Goal: Contribute content: Contribute content

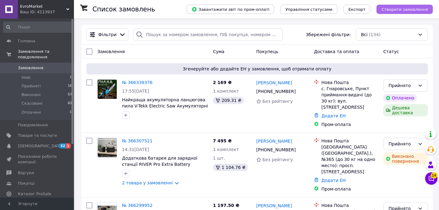
click at [411, 7] on span "Створити замовлення" at bounding box center [405, 9] width 47 height 5
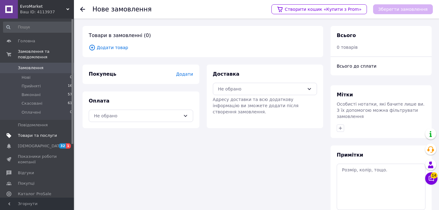
click at [44, 133] on span "Товари та послуги" at bounding box center [37, 136] width 39 height 6
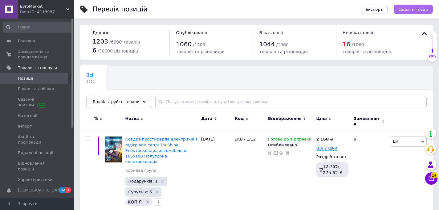
click at [407, 10] on span "Додати товар" at bounding box center [413, 9] width 29 height 5
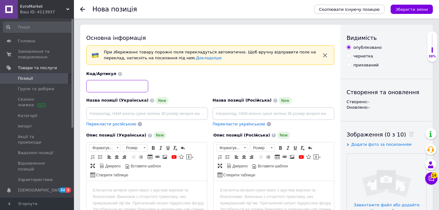
click at [124, 86] on input at bounding box center [117, 86] width 62 height 12
paste input "ЕП-2/220 Люкс"
click at [88, 85] on input "ЕП-2/220 Люкс" at bounding box center [117, 86] width 62 height 12
type input "ЕМ:ЕП-2/220 Люкс"
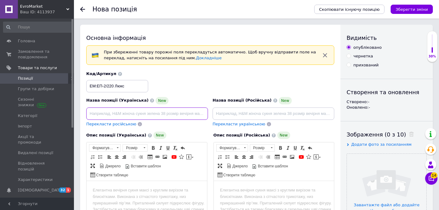
click at [153, 114] on input at bounding box center [147, 113] width 122 height 12
paste input "Простирадло з підігрівом ТМ SHINE Електропростирадло Електричні простирадла та …"
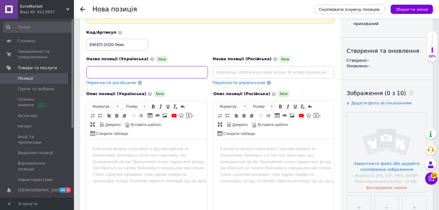
scroll to position [52, 0]
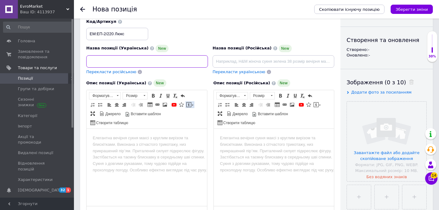
click at [189, 105] on span at bounding box center [188, 104] width 5 height 5
type input "Простирадло з підігрівом ТМ SHINE Електропростирадло Електричні простирадла та …"
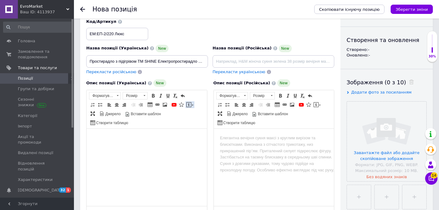
scroll to position [0, 0]
click at [189, 105] on span at bounding box center [188, 104] width 5 height 5
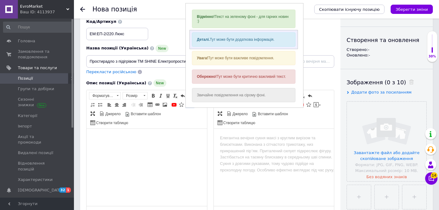
click at [230, 39] on div "Деталі. Тут може бути додаткова інформація." at bounding box center [244, 39] width 104 height 14
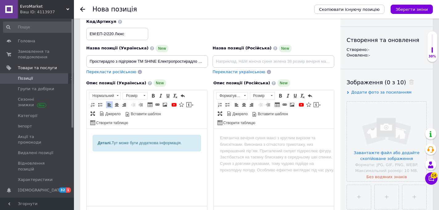
click at [157, 143] on div "Деталі. Тут може бути додаткова інформація." at bounding box center [147, 143] width 98 height 6
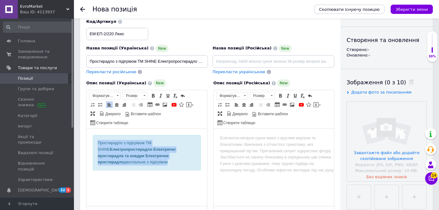
drag, startPoint x: 122, startPoint y: 165, endPoint x: 80, endPoint y: 137, distance: 51.0
click at [87, 137] on html "Простирадло з підігрівом ТМ SHINE Електропростирадло Електричні простирадла та …" at bounding box center [147, 158] width 121 height 58
click at [153, 94] on span at bounding box center [153, 95] width 5 height 5
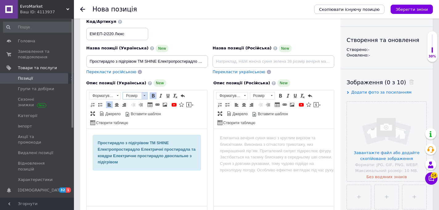
click at [145, 95] on span at bounding box center [145, 95] width 2 height 1
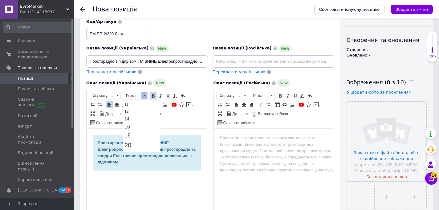
scroll to position [39, 0]
click at [137, 131] on link "18" at bounding box center [141, 132] width 36 height 9
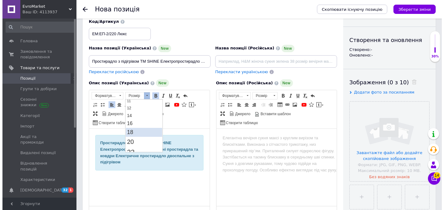
scroll to position [0, 0]
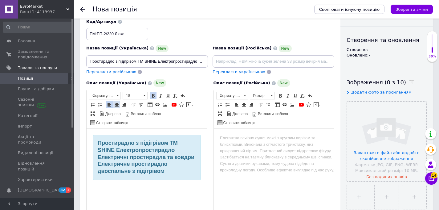
click at [117, 104] on span at bounding box center [116, 104] width 5 height 5
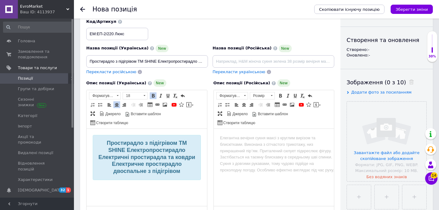
click at [161, 190] on p "Редактор, CBFF5CF8-7F3D-4CF9-BA41-FB3C78894F37" at bounding box center [147, 187] width 108 height 6
click at [165, 104] on span at bounding box center [164, 104] width 5 height 5
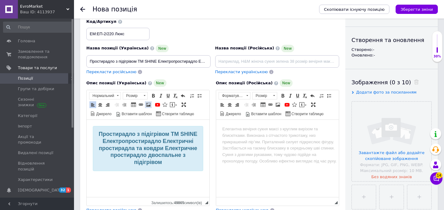
select select
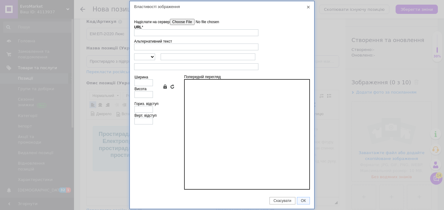
click at [183, 21] on input"] "Надіслати на сервер" at bounding box center [205, 22] width 70 height 6
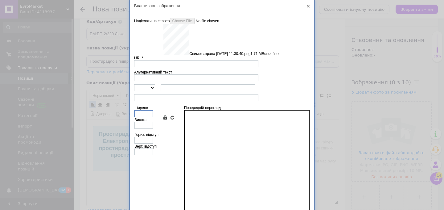
click at [147, 114] on input "Ширина" at bounding box center [143, 113] width 18 height 7
type input "4"
type input "[URL][DOMAIN_NAME][DATE]"
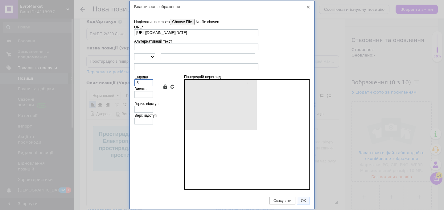
type input "640"
type input "753"
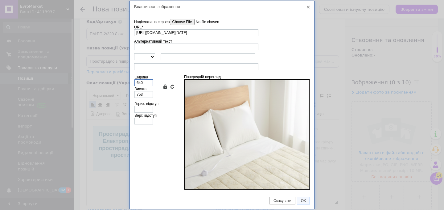
type input "64"
type input "75"
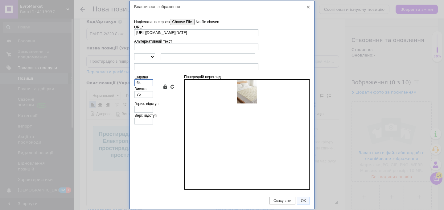
type input "6"
type input "7"
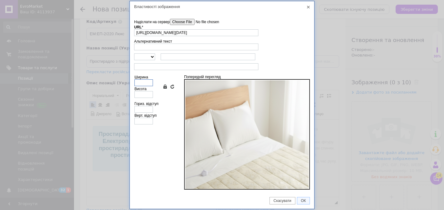
type input "3"
type input "4"
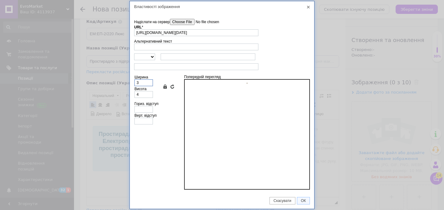
type input "30"
type input "35"
type input "300"
type input "353"
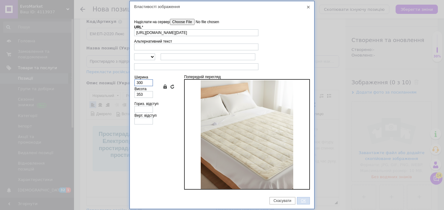
type input "300"
click at [303, 198] on span "ОК" at bounding box center [303, 200] width 12 height 4
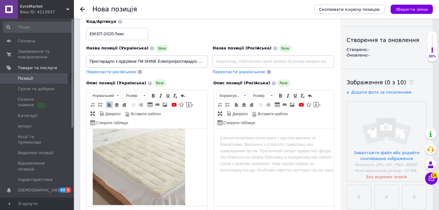
scroll to position [95, 0]
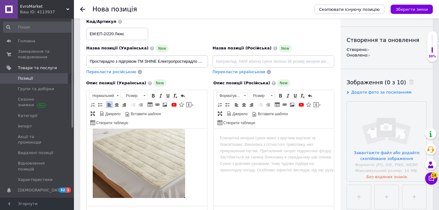
click at [90, 157] on html "Простирадло з підігрівом ТМ SHINE Електропростирадло Електричні простирадла та …" at bounding box center [147, 120] width 121 height 172
click at [116, 104] on span at bounding box center [116, 104] width 5 height 5
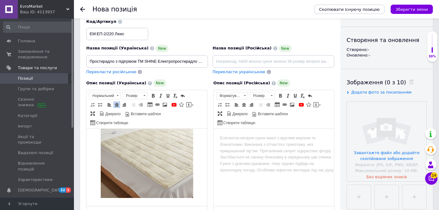
click at [196, 188] on p "​​​​​​​" at bounding box center [147, 144] width 108 height 111
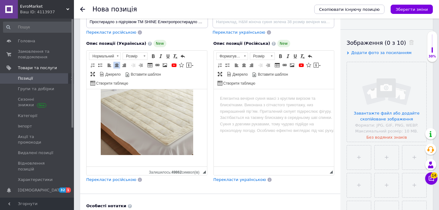
scroll to position [93, 0]
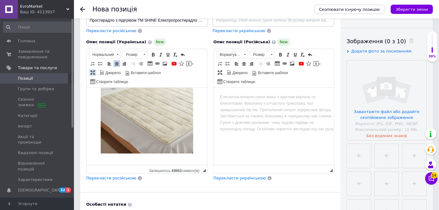
click at [92, 71] on span at bounding box center [92, 72] width 5 height 5
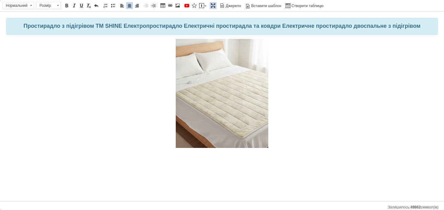
scroll to position [0, 0]
click at [201, 8] on span at bounding box center [201, 5] width 5 height 5
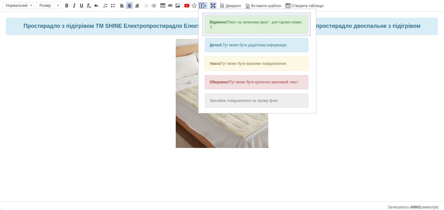
click at [225, 25] on div "Відмінно! Текст на зеленому фоні - для гарних новин :)" at bounding box center [257, 24] width 104 height 18
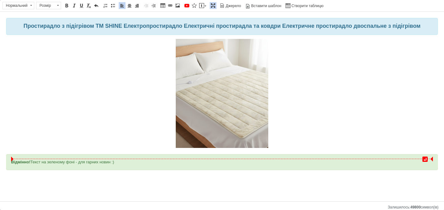
click at [110, 163] on div "Відмінно! Текст на зеленому фоні - для гарних новин :)" at bounding box center [222, 162] width 422 height 6
click at [160, 6] on span at bounding box center [162, 5] width 5 height 5
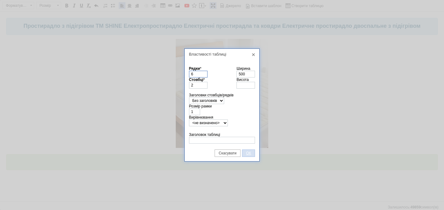
type input "6"
click at [248, 151] on span "ОК" at bounding box center [248, 153] width 12 height 4
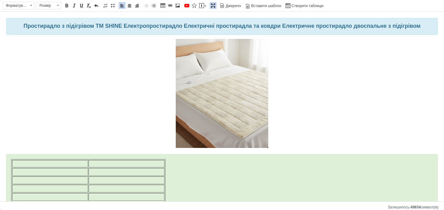
scroll to position [18, 0]
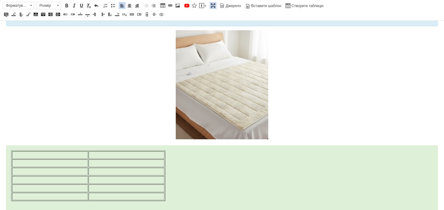
click at [9, 152] on div "Редактор, CBFF5CF8-7F3D-4CF9-BA41-FB3C78894F37" at bounding box center [222, 182] width 432 height 75
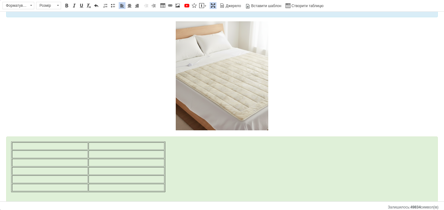
click at [10, 143] on div "Редактор, CBFF5CF8-7F3D-4CF9-BA41-FB3C78894F37" at bounding box center [222, 173] width 432 height 75
click at [30, 133] on body "Простирадло з підігрівом ТМ SHINE Електропростирадло Електричні простирадла та …" at bounding box center [222, 110] width 432 height 221
click at [66, 135] on body "Простирадло з підігрівом ТМ SHINE Електропростирадло Електричні простирадла та …" at bounding box center [222, 110] width 432 height 221
click at [66, 136] on div "Редактор, CBFF5CF8-7F3D-4CF9-BA41-FB3C78894F37" at bounding box center [222, 173] width 432 height 75
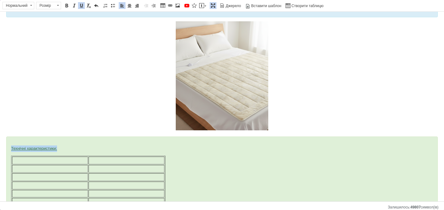
drag, startPoint x: 62, startPoint y: 149, endPoint x: 8, endPoint y: 148, distance: 54.0
click at [8, 148] on div "Технічні характеристики:" at bounding box center [222, 180] width 432 height 89
drag, startPoint x: 66, startPoint y: 7, endPoint x: 71, endPoint y: 74, distance: 66.8
click at [66, 7] on span at bounding box center [66, 5] width 5 height 5
click at [64, 161] on td "Редактор, CBFF5CF8-7F3D-4CF9-BA41-FB3C78894F37" at bounding box center [50, 160] width 76 height 8
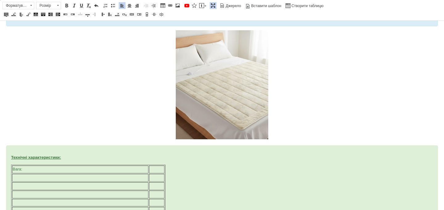
click at [150, 170] on td "Редактор, CBFF5CF8-7F3D-4CF9-BA41-FB3C78894F37" at bounding box center [156, 169] width 15 height 8
drag, startPoint x: 149, startPoint y: 169, endPoint x: 60, endPoint y: 166, distance: 89.1
click at [61, 166] on div at bounding box center [61, 189] width 1 height 49
click at [81, 167] on td "Редактор, CBFF5CF8-7F3D-4CF9-BA41-FB3C78894F37" at bounding box center [112, 169] width 104 height 8
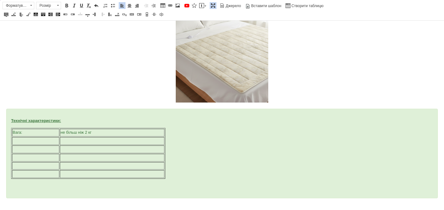
scroll to position [59, 0]
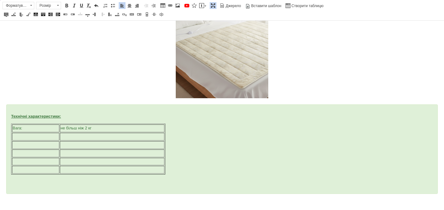
click at [49, 135] on td "Редактор, CBFF5CF8-7F3D-4CF9-BA41-FB3C78894F37" at bounding box center [35, 137] width 47 height 8
click at [74, 137] on td "Редактор, CBFF5CF8-7F3D-4CF9-BA41-FB3C78894F37" at bounding box center [112, 137] width 104 height 8
click at [51, 145] on td "Редактор, CBFF5CF8-7F3D-4CF9-BA41-FB3C78894F37" at bounding box center [35, 145] width 47 height 8
click at [84, 145] on td "Редактор, CBFF5CF8-7F3D-4CF9-BA41-FB3C78894F37" at bounding box center [112, 145] width 104 height 8
click at [51, 151] on td "Редактор, CBFF5CF8-7F3D-4CF9-BA41-FB3C78894F37" at bounding box center [35, 153] width 47 height 8
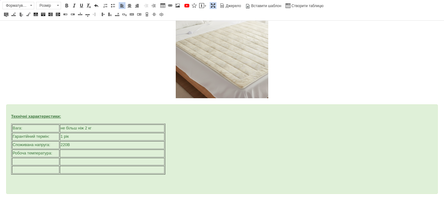
click at [70, 149] on td "Редактор, CBFF5CF8-7F3D-4CF9-BA41-FB3C78894F37" at bounding box center [112, 153] width 104 height 8
click at [67, 153] on td "Редактор, CBFF5CF8-7F3D-4CF9-BA41-FB3C78894F37" at bounding box center [112, 153] width 104 height 8
click at [44, 162] on td "Редактор, CBFF5CF8-7F3D-4CF9-BA41-FB3C78894F37" at bounding box center [35, 162] width 47 height 8
click at [92, 159] on td "Редактор, CBFF5CF8-7F3D-4CF9-BA41-FB3C78894F37" at bounding box center [112, 162] width 104 height 8
click at [27, 170] on td "Редактор, CBFF5CF8-7F3D-4CF9-BA41-FB3C78894F37" at bounding box center [35, 170] width 47 height 8
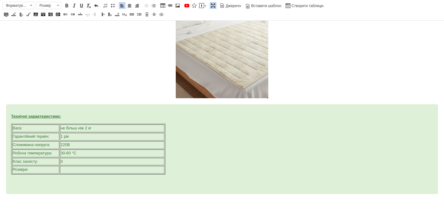
click at [76, 169] on td "Редактор, CBFF5CF8-7F3D-4CF9-BA41-FB3C78894F37" at bounding box center [112, 170] width 104 height 8
click at [74, 184] on p "Редактор, CBFF5CF8-7F3D-4CF9-BA41-FB3C78894F37" at bounding box center [222, 181] width 422 height 6
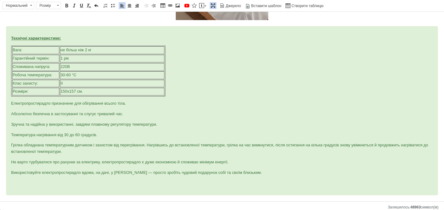
scroll to position [215, 0]
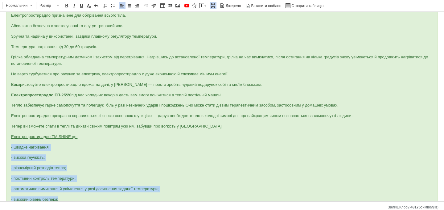
drag, startPoint x: 63, startPoint y: 199, endPoint x: 10, endPoint y: 145, distance: 75.4
click at [10, 145] on div "Технічні характеристики: Вага: не більш ніж 2 кг Гарантійний термін: 1 рік Спож…" at bounding box center [222, 74] width 432 height 273
click at [109, 6] on link "Вставити/видалити маркований список" at bounding box center [112, 5] width 7 height 7
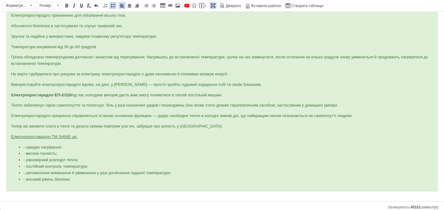
click at [26, 147] on li "- швидке нагрівання;" at bounding box center [221, 147] width 397 height 6
drag, startPoint x: 26, startPoint y: 154, endPoint x: 19, endPoint y: 153, distance: 7.1
click at [19, 153] on ul "швидке нагрівання; - висока гнучкість; - рівномірний розподіл тепла; - постійни…" at bounding box center [222, 163] width 422 height 39
drag, startPoint x: 26, startPoint y: 159, endPoint x: 19, endPoint y: 158, distance: 7.1
click at [19, 158] on ul "швидке нагрівання; висока гнучкість; - рівномірний розподіл тепла; - постійний …" at bounding box center [222, 163] width 422 height 39
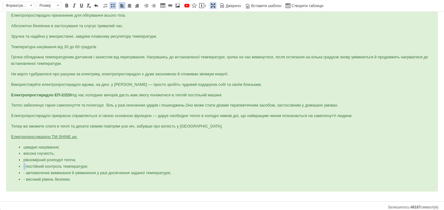
drag, startPoint x: 26, startPoint y: 166, endPoint x: 14, endPoint y: 163, distance: 12.3
click at [14, 163] on ul "швидке нагрівання; висока гнучкість; рівномірний розподіл тепла; - постійний ко…" at bounding box center [222, 163] width 422 height 39
drag, startPoint x: 27, startPoint y: 172, endPoint x: 15, endPoint y: 171, distance: 11.4
click at [15, 171] on ul "швидке нагрівання; висока гнучкість; рівномірний розподіл тепла; постійний конт…" at bounding box center [222, 163] width 422 height 39
drag, startPoint x: 26, startPoint y: 179, endPoint x: 14, endPoint y: 180, distance: 12.3
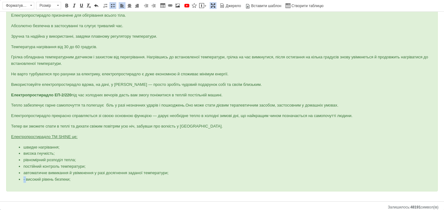
click at [14, 180] on ul "швидке нагрівання; висока гнучкість; рівномірний розподіл тепла; постійний конт…" at bounding box center [222, 163] width 422 height 39
click at [212, 5] on span at bounding box center [213, 5] width 5 height 5
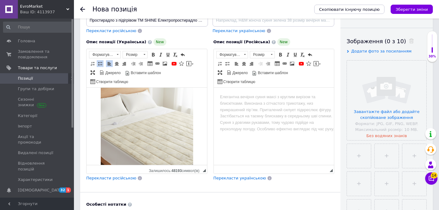
scroll to position [0, 0]
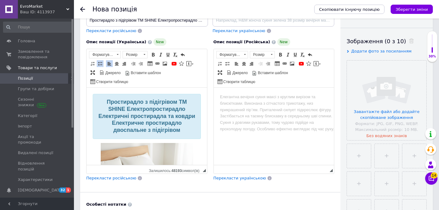
click at [100, 181] on div "Перекласти російською" at bounding box center [111, 177] width 51 height 7
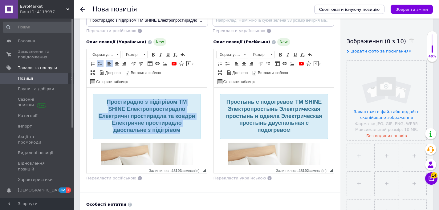
drag, startPoint x: 104, startPoint y: 100, endPoint x: 196, endPoint y: 133, distance: 97.6
click at [196, 133] on div "Простирадло з підігрівом ТМ SHINE Електропростирадло Електричні простирадла та …" at bounding box center [147, 116] width 108 height 45
copy strong "Простирадло з підігрівом ТМ SHINE Електропростирадло Електричні простирадла та …"
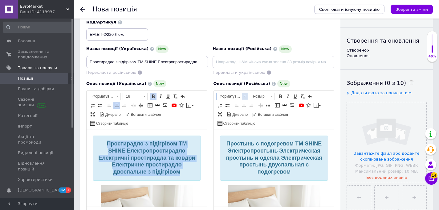
scroll to position [39, 0]
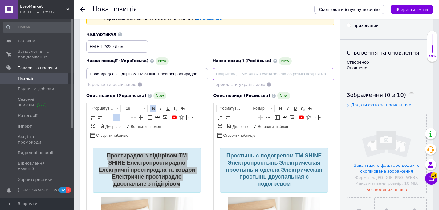
click at [246, 76] on input at bounding box center [274, 74] width 122 height 12
paste input "Простыня с подогревом ТМ SHINE Электропростыня Электрические простыни и одеяла …"
type input "Простыня с подогревом ТМ SHINE Электропростыня Электрические простыни и одеяла …"
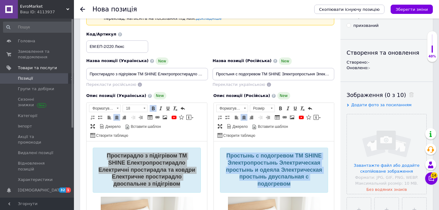
drag, startPoint x: 312, startPoint y: 186, endPoint x: 202, endPoint y: 147, distance: 116.7
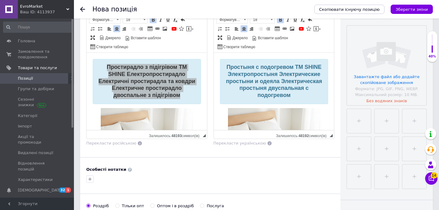
scroll to position [137, 0]
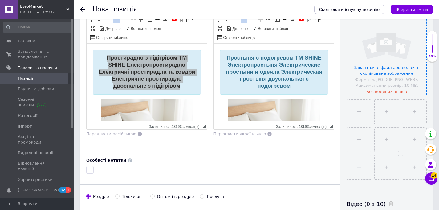
click at [386, 51] on input "file" at bounding box center [387, 56] width 80 height 80
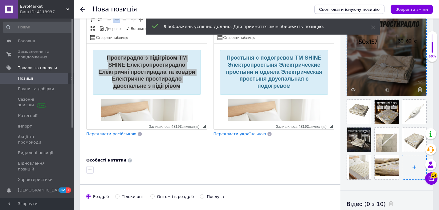
click at [411, 167] on input "file" at bounding box center [415, 167] width 24 height 24
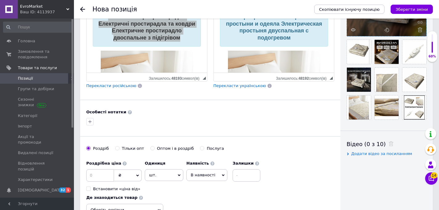
scroll to position [186, 0]
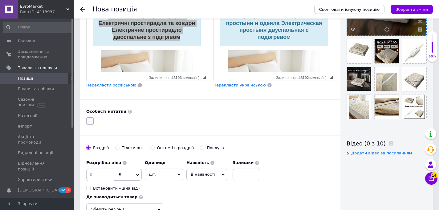
click at [88, 120] on icon "button" at bounding box center [90, 120] width 5 height 5
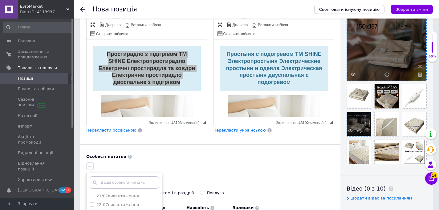
scroll to position [135, 0]
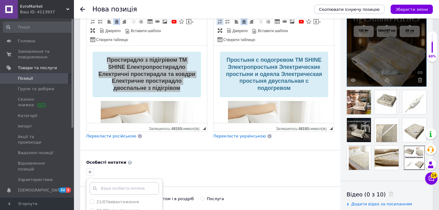
drag, startPoint x: 385, startPoint y: 100, endPoint x: 20, endPoint y: 7, distance: 376.2
click at [116, 187] on input "text" at bounding box center [124, 188] width 69 height 12
paste input "shine"
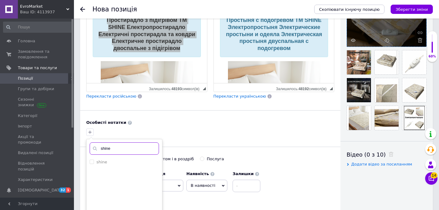
scroll to position [182, 0]
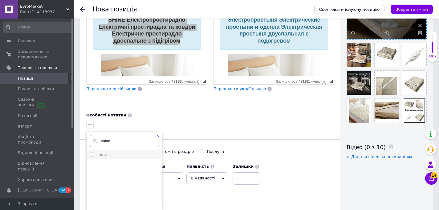
type input "shine"
click at [93, 154] on input "shine" at bounding box center [92, 154] width 4 height 4
checkbox input "true"
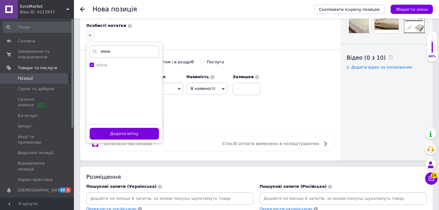
scroll to position [282, 0]
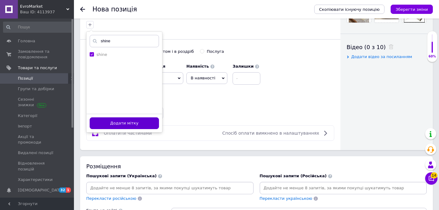
click at [147, 121] on button "Додати мітку" at bounding box center [124, 123] width 69 height 12
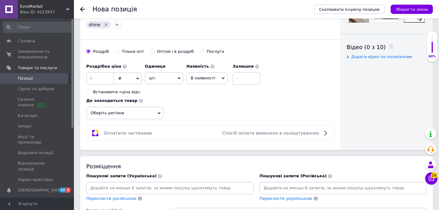
click at [153, 49] on label "Оптом і в роздріб" at bounding box center [172, 52] width 44 height 6
click at [153, 49] on input "Оптом і в роздріб" at bounding box center [152, 51] width 4 height 4
radio input "true"
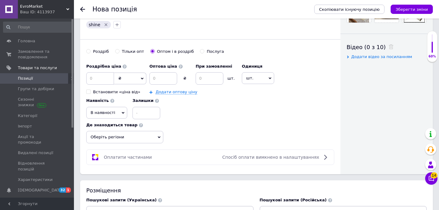
click at [150, 51] on input "Оптом і в роздріб" at bounding box center [152, 51] width 4 height 4
click at [104, 83] on input at bounding box center [100, 78] width 28 height 12
type input "2798"
click at [162, 72] on input at bounding box center [163, 78] width 28 height 12
type input "1357"
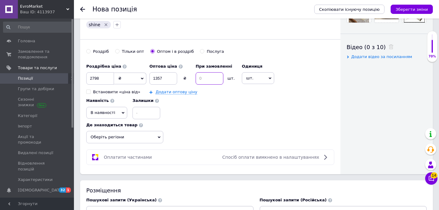
click at [207, 78] on input at bounding box center [210, 78] width 28 height 12
type input "2"
click at [180, 94] on link "Додати оптову ціну" at bounding box center [177, 91] width 42 height 5
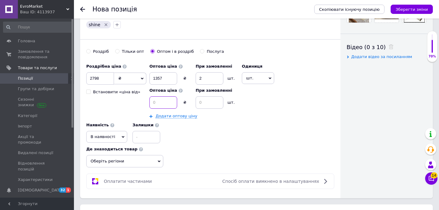
click at [159, 101] on input at bounding box center [163, 102] width 28 height 12
type input "1329"
click at [203, 104] on input at bounding box center [210, 102] width 28 height 12
type input "5"
click at [107, 139] on span "В наявності" at bounding box center [106, 137] width 41 height 12
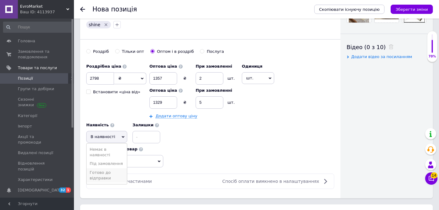
click at [100, 176] on li "Готово до відправки" at bounding box center [107, 175] width 40 height 14
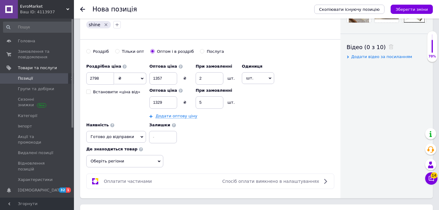
click at [107, 166] on span "Оберіть регіони" at bounding box center [124, 161] width 77 height 12
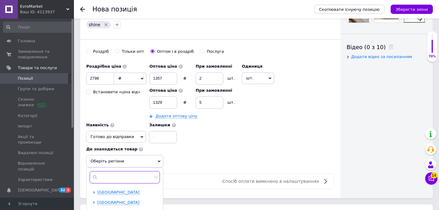
click at [102, 181] on input "text" at bounding box center [125, 177] width 70 height 12
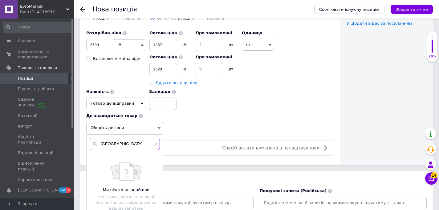
scroll to position [320, 0]
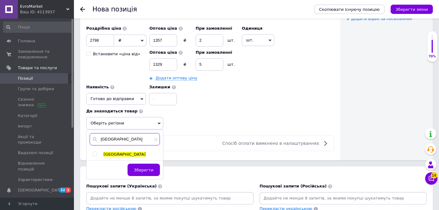
type input "[GEOGRAPHIC_DATA]"
click at [94, 153] on input "checkbox" at bounding box center [95, 154] width 4 height 4
checkbox input "true"
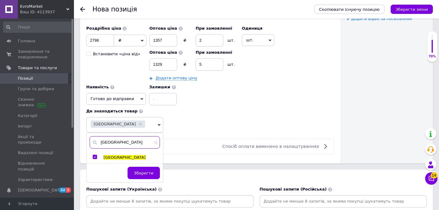
click at [103, 144] on input "[GEOGRAPHIC_DATA]" at bounding box center [125, 142] width 70 height 12
type input "[GEOGRAPHIC_DATA]"
click at [95, 154] on span at bounding box center [95, 156] width 4 height 4
click at [95, 155] on input "checkbox" at bounding box center [95, 157] width 4 height 4
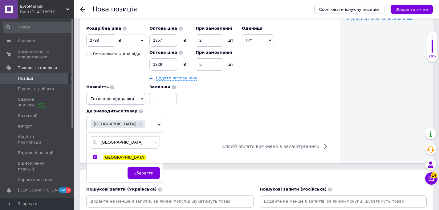
checkbox input "true"
click at [104, 141] on input "[GEOGRAPHIC_DATA]" at bounding box center [128, 142] width 77 height 12
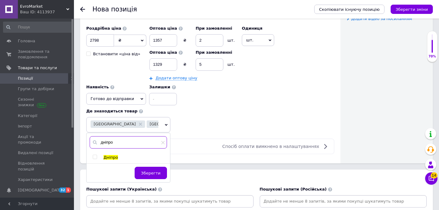
type input "дніпро"
click at [95, 157] on input "checkbox" at bounding box center [95, 157] width 4 height 4
checkbox input "true"
click at [148, 173] on span "Зберегти" at bounding box center [150, 172] width 19 height 5
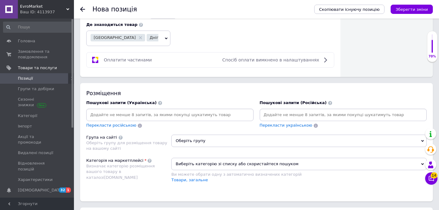
scroll to position [429, 0]
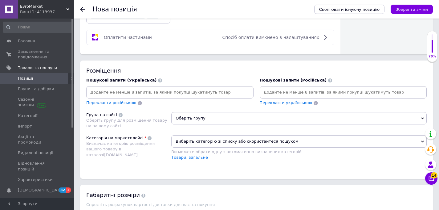
click at [145, 95] on input at bounding box center [170, 92] width 165 height 9
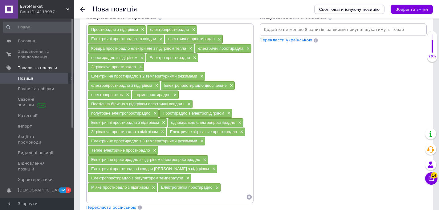
scroll to position [511, 0]
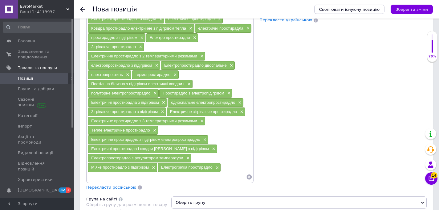
click at [124, 189] on span "Перекласти російською" at bounding box center [111, 187] width 50 height 5
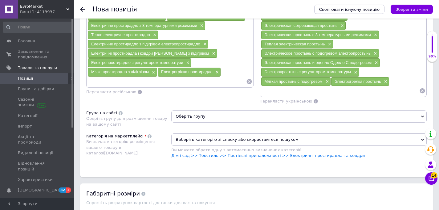
scroll to position [613, 0]
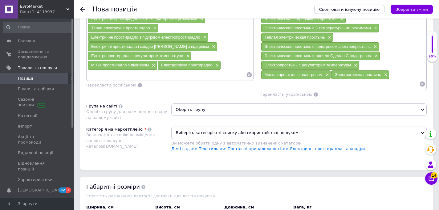
click at [213, 110] on span "Оберіть групу" at bounding box center [299, 109] width 256 height 12
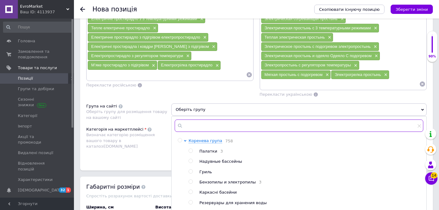
click at [215, 126] on input "text" at bounding box center [299, 125] width 249 height 12
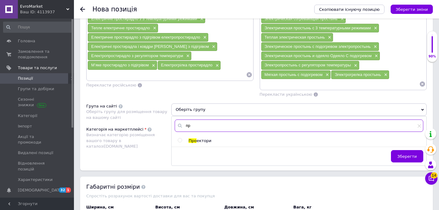
type input "п"
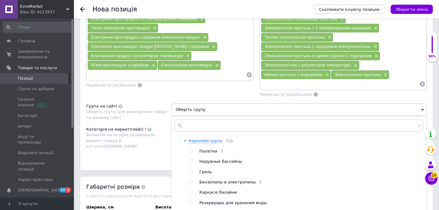
click at [179, 141] on input "radio" at bounding box center [180, 140] width 4 height 4
radio input "true"
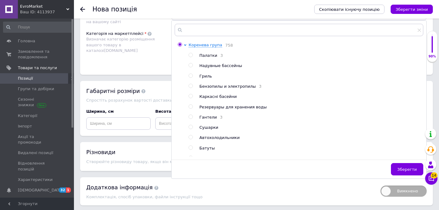
scroll to position [730, 0]
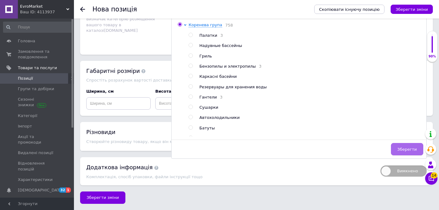
click at [398, 148] on button "Зберегти" at bounding box center [407, 149] width 32 height 12
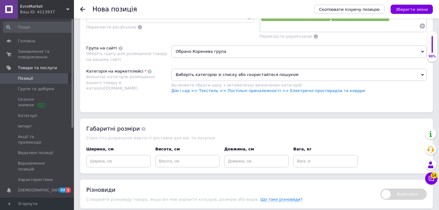
scroll to position [657, 0]
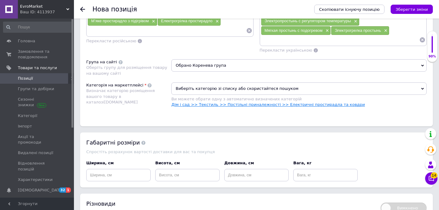
click at [246, 105] on link "Дім і сад >> Текстиль >> Постільні приналежності >> Електричні простирадла та к…" at bounding box center [268, 104] width 194 height 5
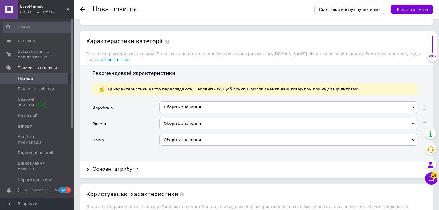
scroll to position [759, 0]
click at [181, 103] on div "Оберіть значення" at bounding box center [288, 107] width 258 height 12
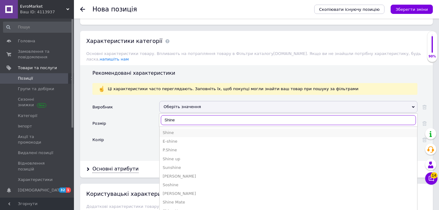
type input "Shine"
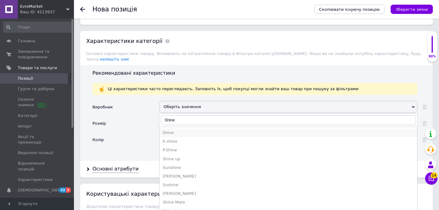
click at [169, 130] on div "Shine" at bounding box center [289, 133] width 252 height 6
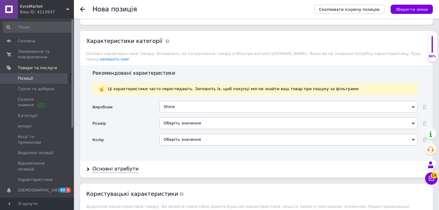
click at [173, 119] on div "Оберіть значення" at bounding box center [288, 123] width 258 height 12
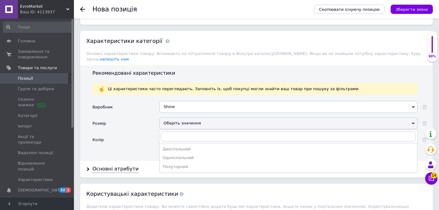
click at [173, 146] on div "Двоспальний" at bounding box center [289, 149] width 252 height 6
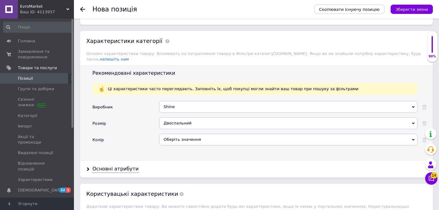
click at [175, 133] on div "Оберіть значення" at bounding box center [288, 139] width 258 height 12
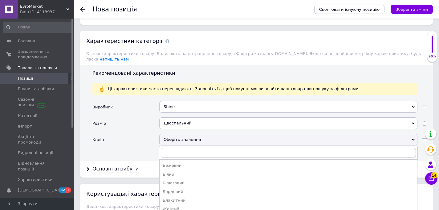
click at [172, 162] on div "Бежевий" at bounding box center [289, 165] width 252 height 6
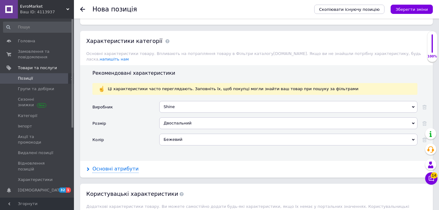
click at [117, 165] on div "Основні атрибути" at bounding box center [115, 168] width 46 height 7
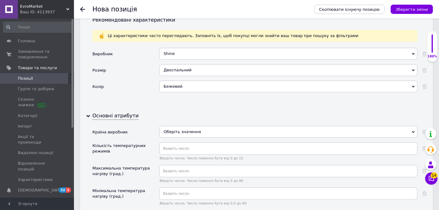
scroll to position [815, 0]
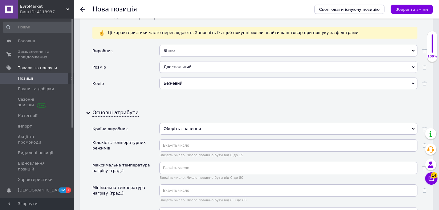
click at [185, 123] on div "Оберіть значення" at bounding box center [288, 129] width 258 height 12
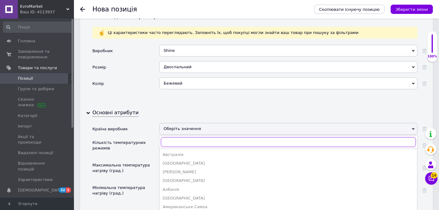
click at [176, 137] on input "text" at bounding box center [288, 142] width 255 height 10
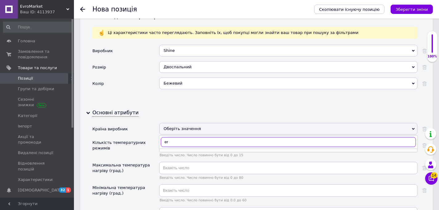
type input "e"
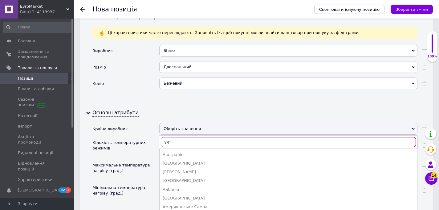
type input "укра"
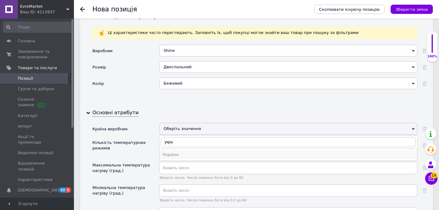
click at [163, 152] on div "Україна" at bounding box center [289, 155] width 252 height 6
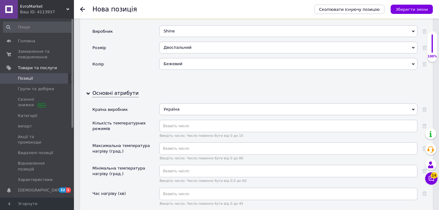
scroll to position [840, 0]
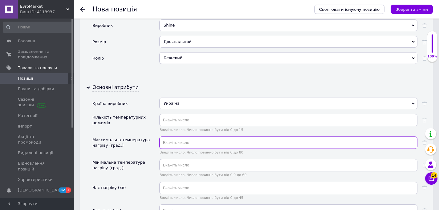
click at [168, 140] on input "text" at bounding box center [288, 142] width 258 height 12
type input "60"
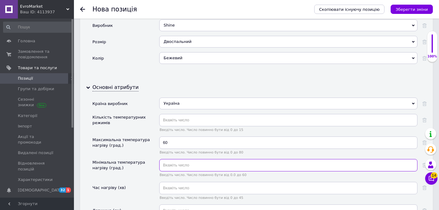
click at [170, 159] on input "text" at bounding box center [288, 165] width 258 height 12
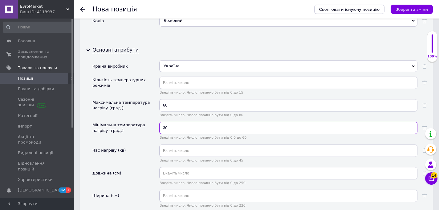
scroll to position [879, 0]
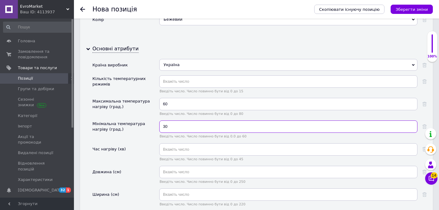
type input "30"
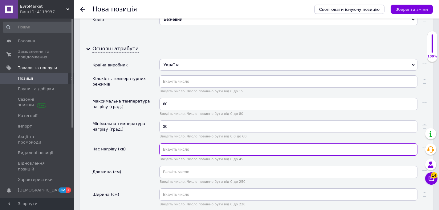
click at [180, 144] on input "text" at bounding box center [288, 149] width 258 height 12
type input "20"
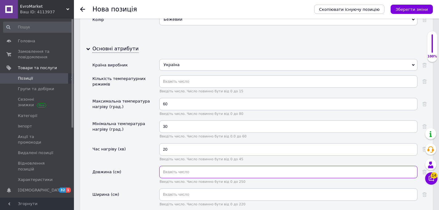
click at [185, 166] on input "text" at bounding box center [288, 172] width 258 height 12
type input "150"
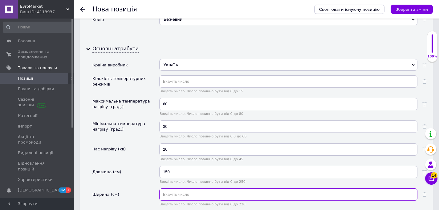
click at [180, 193] on input "text" at bounding box center [288, 194] width 258 height 12
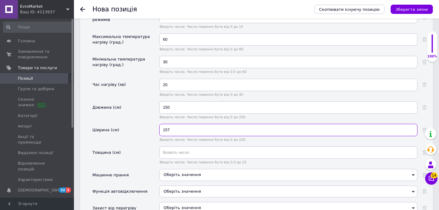
scroll to position [951, 0]
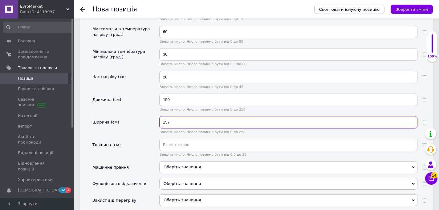
type input "157"
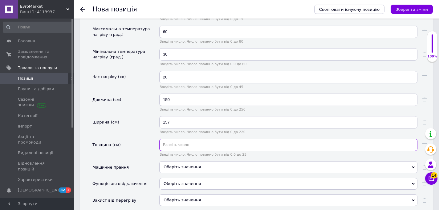
click at [191, 144] on input "text" at bounding box center [288, 144] width 258 height 12
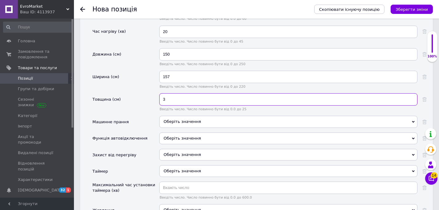
scroll to position [1008, 0]
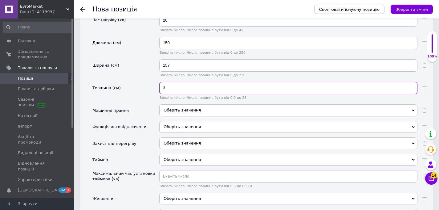
type input "3"
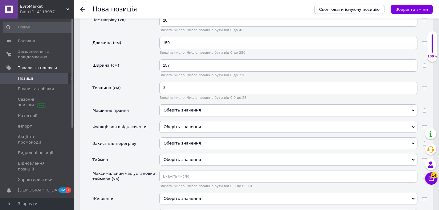
click at [177, 141] on span "Оберіть значення" at bounding box center [182, 143] width 37 height 5
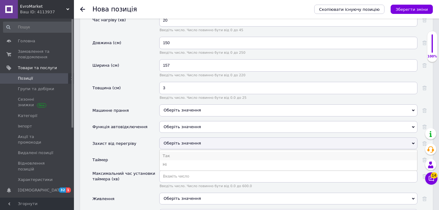
click at [168, 151] on li "Так" at bounding box center [289, 155] width 258 height 9
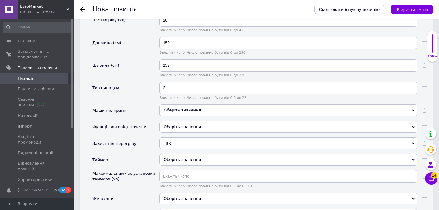
click at [171, 157] on span "Оберіть значення" at bounding box center [182, 159] width 37 height 5
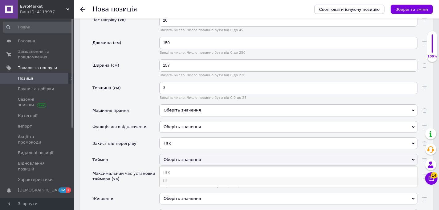
click at [168, 177] on li "Ні" at bounding box center [289, 180] width 258 height 9
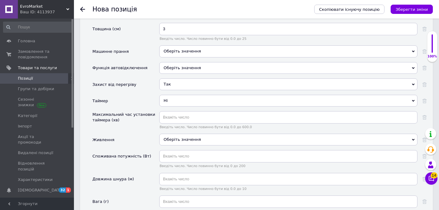
scroll to position [1069, 0]
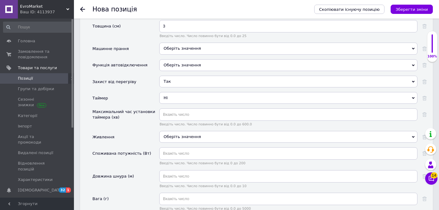
click at [177, 133] on div "Оберіть значення" at bounding box center [288, 137] width 258 height 12
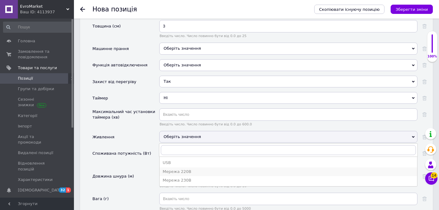
click at [166, 169] on div "Мережа 220В" at bounding box center [289, 172] width 252 height 6
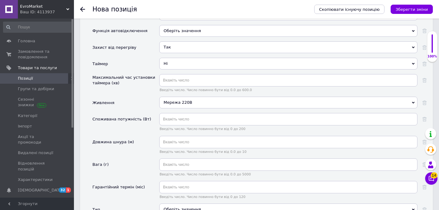
scroll to position [1105, 0]
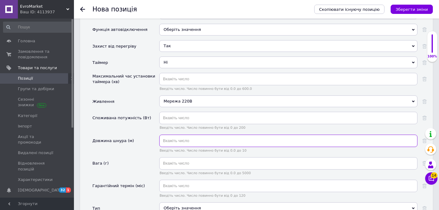
click at [164, 138] on input "text" at bounding box center [288, 140] width 258 height 12
type input "1.5"
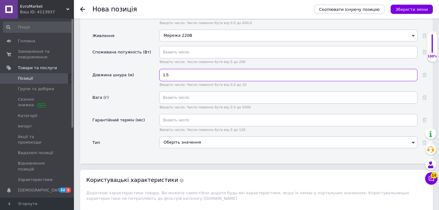
scroll to position [1173, 0]
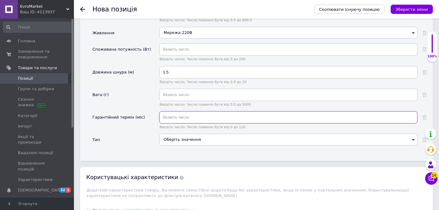
click at [193, 111] on input "text" at bounding box center [288, 117] width 258 height 12
type input "12"
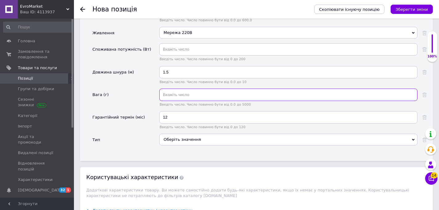
click at [196, 88] on input "text" at bounding box center [288, 94] width 258 height 12
type input "2000"
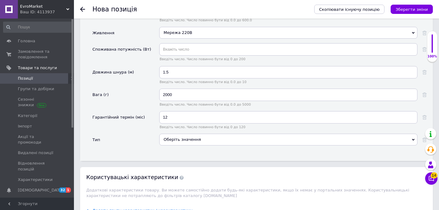
click at [191, 137] on div "Оберіть значення" at bounding box center [288, 139] width 258 height 12
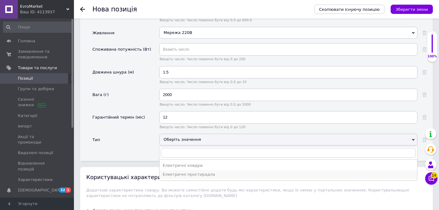
click at [182, 171] on div "Електричні простирадла" at bounding box center [289, 174] width 252 height 6
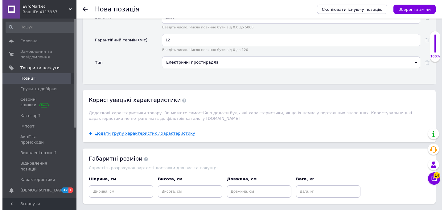
scroll to position [1258, 0]
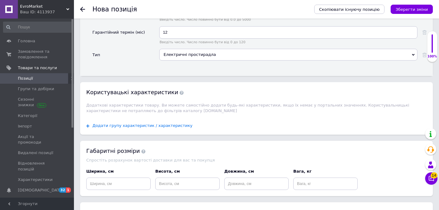
click at [162, 124] on span "Додати групу характеристик / характеристику" at bounding box center [142, 125] width 100 height 5
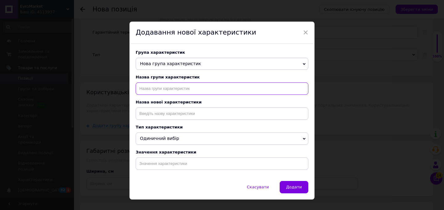
click at [171, 89] on input "text" at bounding box center [222, 88] width 173 height 12
type input "тип назанчения"
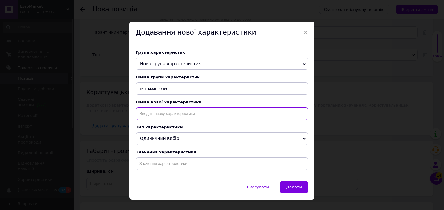
click at [174, 112] on input at bounding box center [222, 113] width 173 height 12
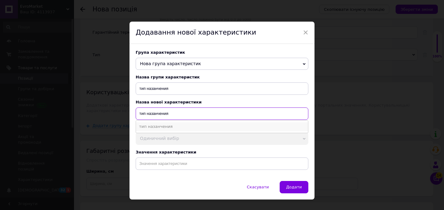
type input "тип назанчения"
click at [177, 128] on li "тип назанчения" at bounding box center [222, 126] width 172 height 9
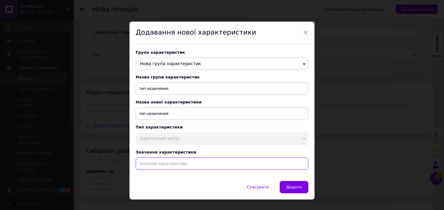
click at [180, 163] on input at bounding box center [222, 163] width 173 height 12
paste input "Простирадло з підігрівом ТМ SHINE Електропростирадло Електричні простирадла та …"
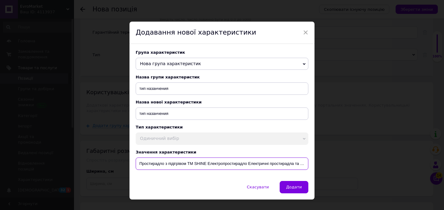
scroll to position [0, 101]
type input "Простирадло з підігрівом ТМ SHINE Електропростирадло Електричні простирадла та …"
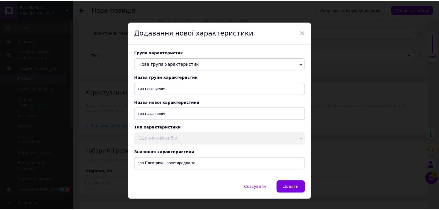
scroll to position [0, 0]
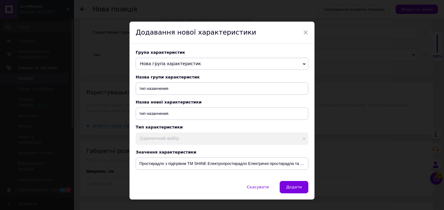
click at [294, 187] on span "Додати" at bounding box center [294, 186] width 16 height 5
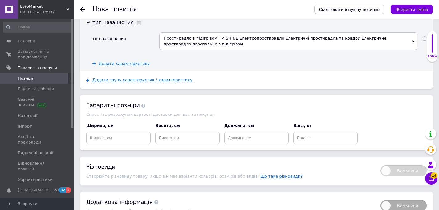
scroll to position [1390, 0]
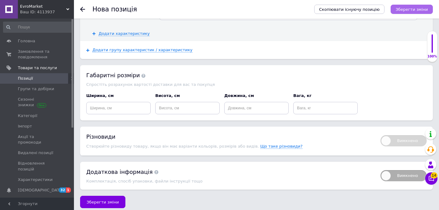
click at [402, 12] on button "Зберегти зміни" at bounding box center [412, 9] width 42 height 9
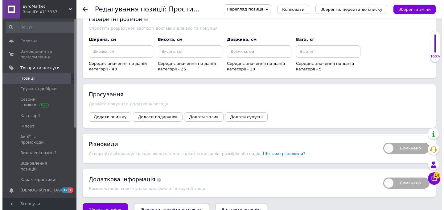
scroll to position [1011, 0]
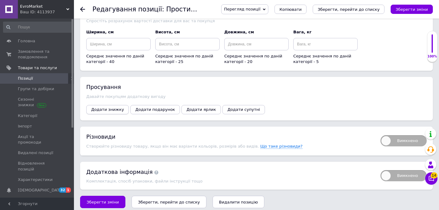
click at [96, 107] on span "Додати знижку" at bounding box center [107, 109] width 33 height 5
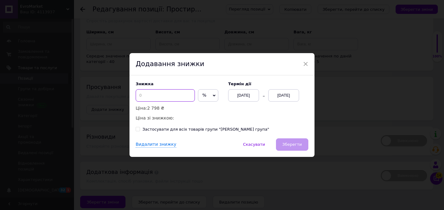
click at [142, 98] on input at bounding box center [165, 95] width 59 height 12
type input "50"
click at [279, 94] on div "[DATE]" at bounding box center [283, 95] width 31 height 12
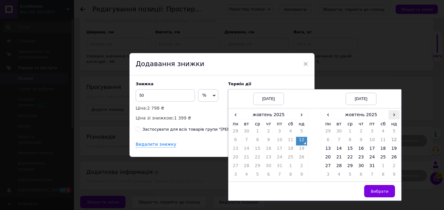
click at [390, 115] on span "›" at bounding box center [393, 114] width 11 height 9
click at [349, 165] on td "26" at bounding box center [349, 166] width 11 height 9
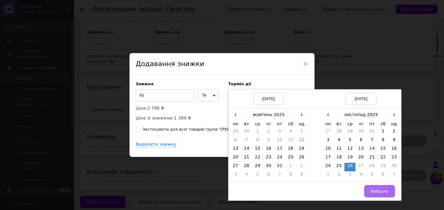
click at [384, 191] on span "Вибрати" at bounding box center [379, 191] width 18 height 5
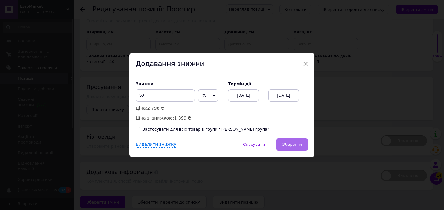
click at [291, 139] on button "Зберегти" at bounding box center [292, 144] width 32 height 12
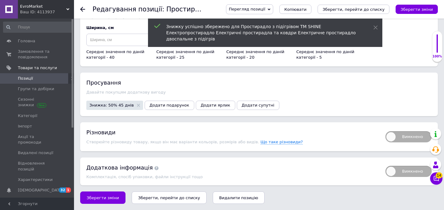
scroll to position [1002, 0]
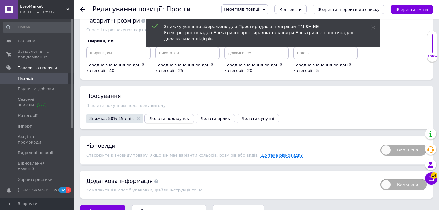
click at [172, 116] on span "Додати подарунок" at bounding box center [169, 118] width 40 height 5
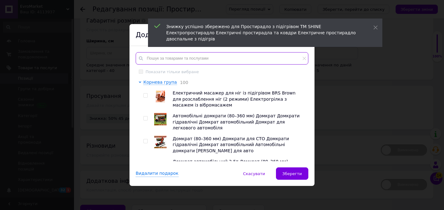
click at [159, 58] on input "text" at bounding box center [222, 58] width 173 height 12
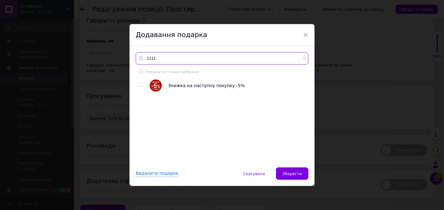
type input "1111"
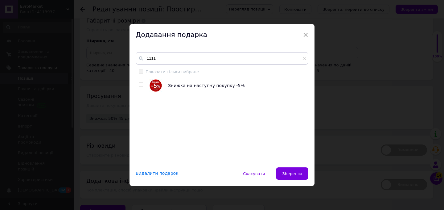
click at [139, 86] on input "checkbox" at bounding box center [141, 85] width 4 height 4
checkbox input "true"
click at [288, 174] on span "Зберегти" at bounding box center [291, 173] width 19 height 5
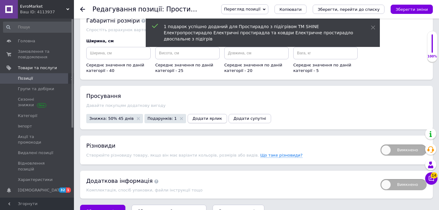
click at [199, 116] on span "Додати ярлик" at bounding box center [208, 118] width 30 height 5
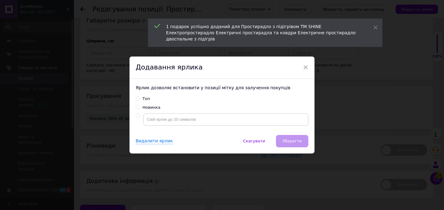
click at [136, 98] on input "Топ" at bounding box center [138, 98] width 4 height 4
radio input "true"
click at [291, 142] on span "Зберегти" at bounding box center [291, 140] width 19 height 5
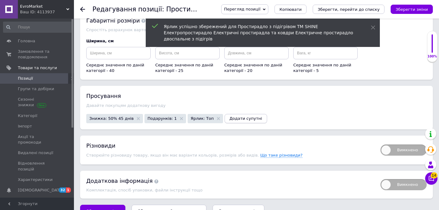
click at [236, 116] on span "Додати супутні" at bounding box center [246, 118] width 33 height 5
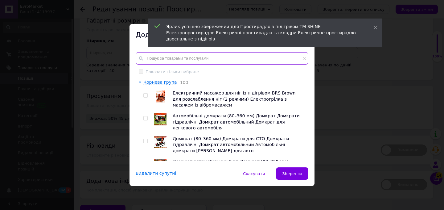
click at [158, 57] on input "text" at bounding box center [222, 58] width 173 height 12
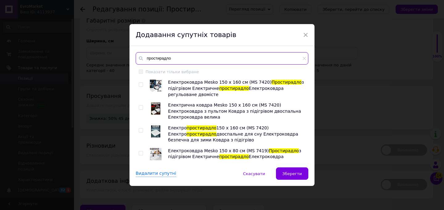
type input "простирадло"
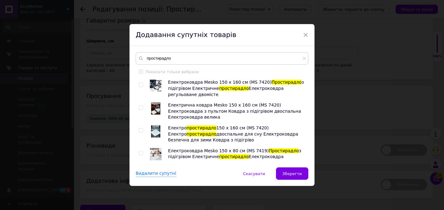
click at [141, 85] on input "checkbox" at bounding box center [141, 85] width 4 height 4
checkbox input "true"
click at [140, 107] on input "checkbox" at bounding box center [141, 107] width 4 height 4
checkbox input "true"
click at [140, 131] on input "checkbox" at bounding box center [141, 130] width 4 height 4
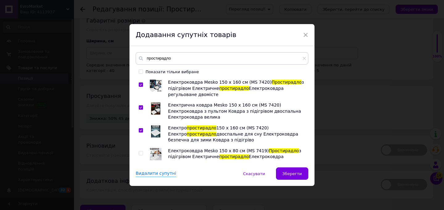
checkbox input "true"
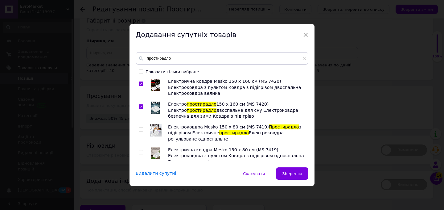
click at [140, 129] on input "checkbox" at bounding box center [141, 129] width 4 height 4
checkbox input "true"
click at [139, 152] on input "checkbox" at bounding box center [141, 152] width 4 height 4
checkbox input "true"
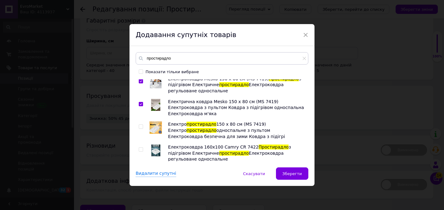
scroll to position [80, 0]
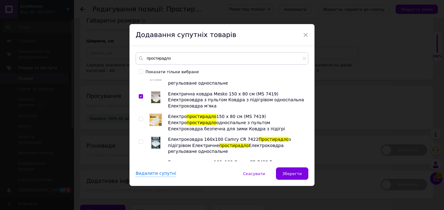
click at [140, 117] on input "checkbox" at bounding box center [141, 119] width 4 height 4
checkbox input "true"
click at [140, 141] on input "checkbox" at bounding box center [141, 142] width 4 height 4
checkbox input "true"
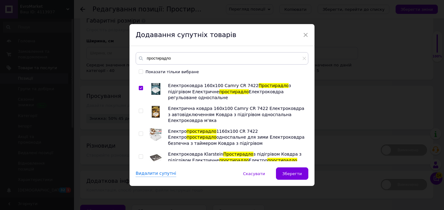
scroll to position [134, 0]
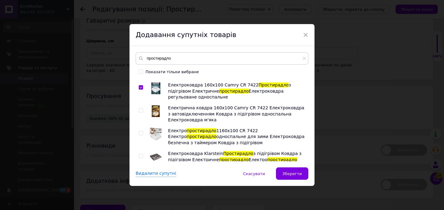
click at [139, 112] on input "checkbox" at bounding box center [141, 110] width 4 height 4
checkbox input "true"
click at [139, 133] on input "checkbox" at bounding box center [141, 133] width 4 height 4
checkbox input "true"
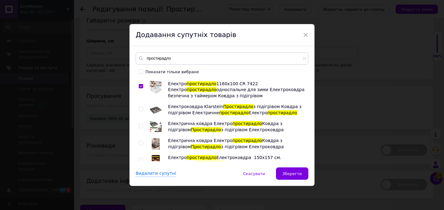
scroll to position [194, 0]
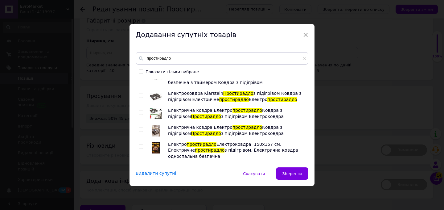
click at [139, 95] on input "checkbox" at bounding box center [141, 96] width 4 height 4
checkbox input "true"
click at [140, 112] on input "checkbox" at bounding box center [141, 113] width 4 height 4
checkbox input "true"
click at [139, 129] on input "checkbox" at bounding box center [141, 130] width 4 height 4
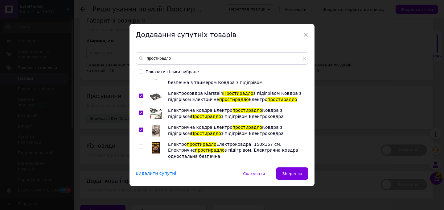
checkbox input "true"
click at [139, 147] on input "checkbox" at bounding box center [141, 147] width 4 height 4
checkbox input "true"
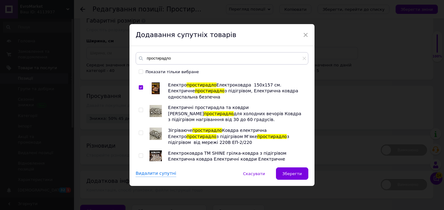
scroll to position [254, 0]
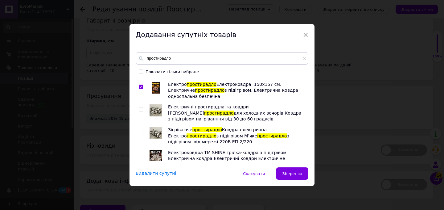
click at [139, 108] on input "checkbox" at bounding box center [141, 109] width 4 height 4
checkbox input "true"
click at [139, 131] on input "checkbox" at bounding box center [141, 132] width 4 height 4
checkbox input "true"
click at [140, 156] on input "checkbox" at bounding box center [141, 155] width 4 height 4
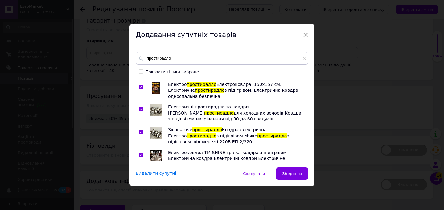
checkbox input "true"
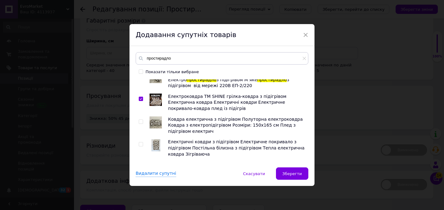
scroll to position [312, 0]
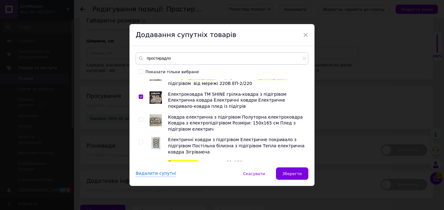
click at [139, 120] on input "checkbox" at bounding box center [141, 119] width 4 height 4
checkbox input "true"
click at [139, 143] on input "checkbox" at bounding box center [141, 142] width 4 height 4
checkbox input "true"
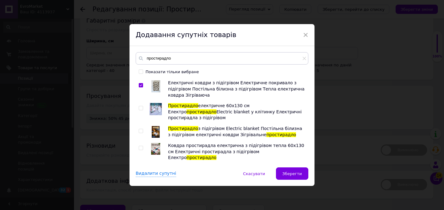
scroll to position [369, 0]
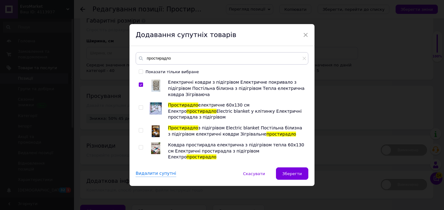
click at [139, 105] on div at bounding box center [142, 111] width 6 height 18
click at [139, 105] on input "checkbox" at bounding box center [141, 107] width 4 height 4
checkbox input "true"
click at [140, 128] on input "checkbox" at bounding box center [141, 130] width 4 height 4
checkbox input "true"
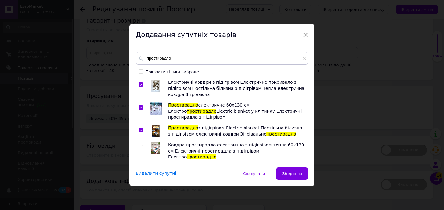
click at [140, 145] on input "checkbox" at bounding box center [141, 147] width 4 height 4
checkbox input "true"
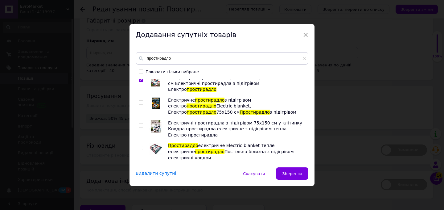
scroll to position [438, 0]
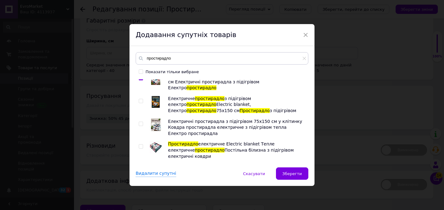
click at [140, 99] on input "checkbox" at bounding box center [141, 101] width 4 height 4
checkbox input "true"
click at [140, 122] on input "checkbox" at bounding box center [141, 124] width 4 height 4
checkbox input "true"
click at [139, 144] on input "checkbox" at bounding box center [141, 146] width 4 height 4
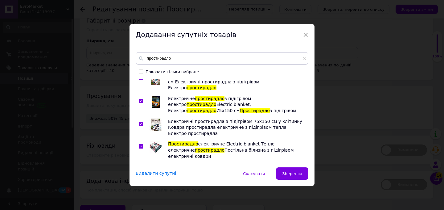
checkbox input "true"
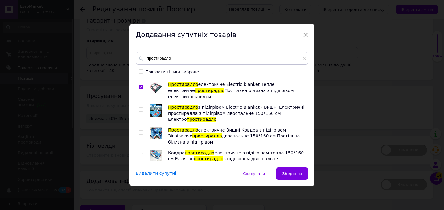
scroll to position [498, 0]
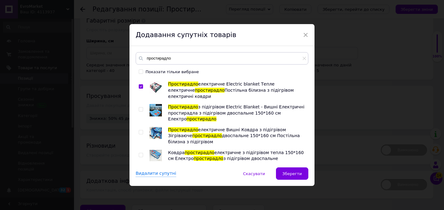
click at [140, 107] on input "checkbox" at bounding box center [141, 109] width 4 height 4
checkbox input "true"
click at [140, 130] on input "checkbox" at bounding box center [141, 132] width 4 height 4
checkbox input "true"
click at [140, 153] on input "checkbox" at bounding box center [141, 155] width 4 height 4
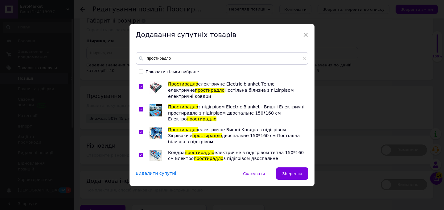
checkbox input "true"
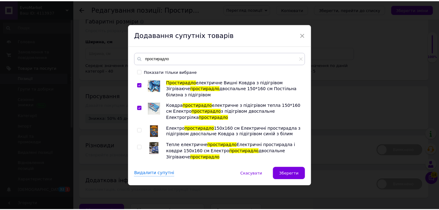
scroll to position [552, 0]
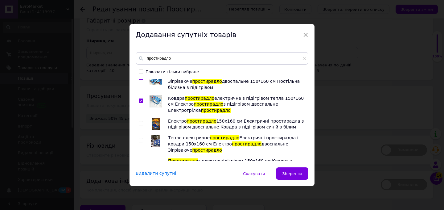
click at [298, 177] on button "Зберегти" at bounding box center [292, 173] width 32 height 12
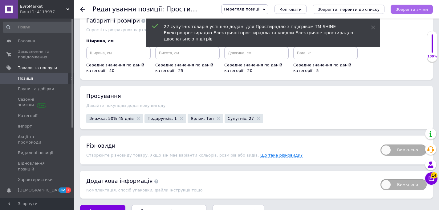
click at [415, 11] on button "Зберегти зміни" at bounding box center [412, 9] width 42 height 9
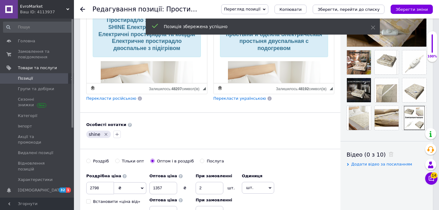
scroll to position [0, 0]
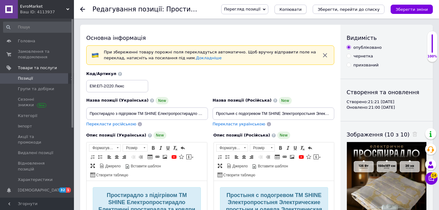
click at [300, 7] on span "Копіювати" at bounding box center [291, 9] width 22 height 5
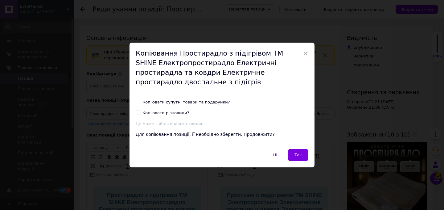
click at [137, 101] on input "Копіювати супутні товари та подарунки?" at bounding box center [138, 102] width 4 height 4
checkbox input "true"
click at [136, 114] on input "Копіювати різновиди?" at bounding box center [138, 112] width 4 height 4
checkbox input "true"
click at [297, 153] on span "Так" at bounding box center [297, 154] width 7 height 5
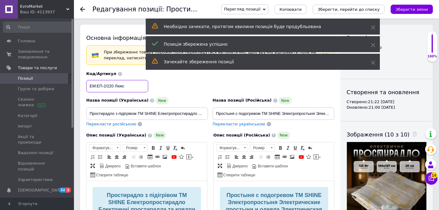
click at [128, 86] on input "ЕМ:ЕП-2/220 Люкс" at bounding box center [117, 86] width 62 height 12
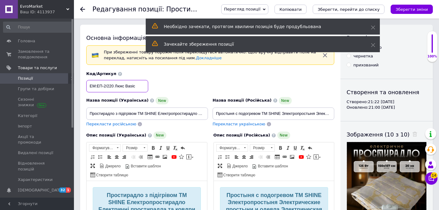
type input "ЕМ:ЕП-2/220 Люкс Basic"
click at [171, 90] on div "Код/Артикул ЕМ:ЕП-2/220 Люкс Basic" at bounding box center [210, 82] width 253 height 26
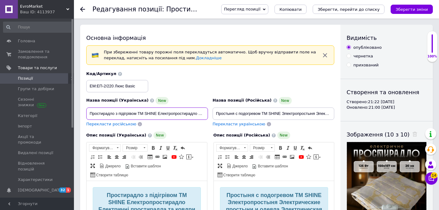
click at [179, 111] on input "Простирадло з підігрівом ТМ SHINE Електропростирадло Електричні простирадла та …" at bounding box center [147, 113] width 122 height 12
paste input "овдра простирадло електричне з підігрівом тепла Електричні простирадла 150х157 …"
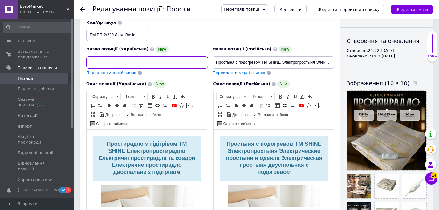
scroll to position [65, 0]
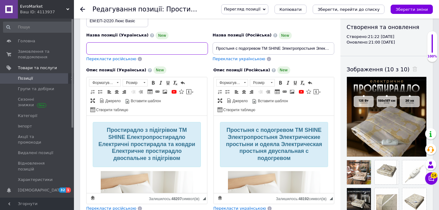
type input "Ковдра простирадло електричне з підігрівом тепла Електричні простирадла 150х157…"
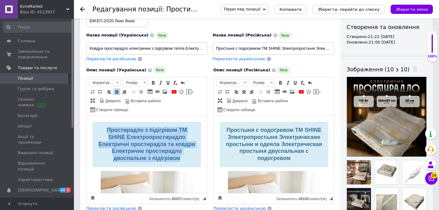
drag, startPoint x: 183, startPoint y: 158, endPoint x: 93, endPoint y: 119, distance: 98.2
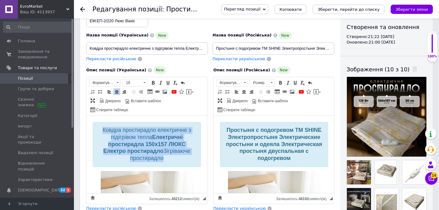
drag, startPoint x: 168, startPoint y: 158, endPoint x: 72, endPoint y: 124, distance: 101.4
click at [154, 82] on span at bounding box center [153, 82] width 5 height 5
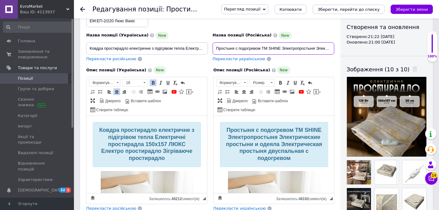
click at [250, 50] on input "Простыня с подогревом ТМ SHINE Электропростыня Электрические простыни и одеяла …" at bounding box center [274, 48] width 122 height 12
click at [250, 49] on input "Простыня с подогревом ТМ SHINE Электропростыня Электрические простыни и одеяла …" at bounding box center [274, 48] width 122 height 12
paste input "деяло простыня электрическая с подогревом тепла Электрические простыни 150х157 …"
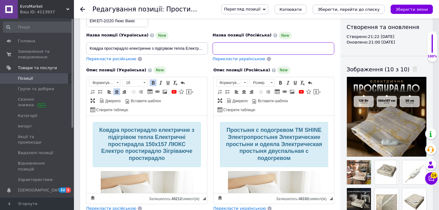
type input "Одеяло простыня электрическая с подогревом тепла Электрические простыни 150х157…"
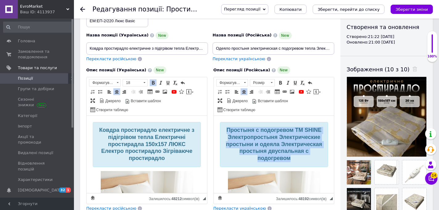
drag, startPoint x: 314, startPoint y: 160, endPoint x: 171, endPoint y: 106, distance: 152.5
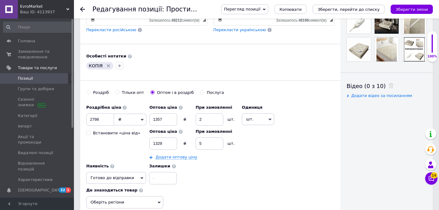
scroll to position [277, 0]
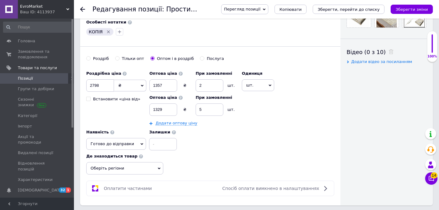
click at [119, 36] on div at bounding box center [120, 32] width 10 height 10
click at [118, 34] on button "button" at bounding box center [119, 31] width 7 height 7
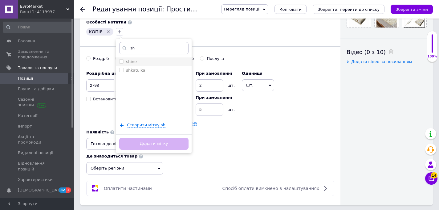
type input "sh"
click at [122, 59] on label "shine" at bounding box center [128, 62] width 18 height 6
click at [122, 59] on input "shine" at bounding box center [121, 61] width 4 height 4
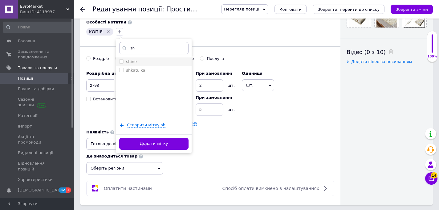
click at [121, 62] on input "shine" at bounding box center [121, 61] width 4 height 4
checkbox input "true"
click at [162, 145] on button "Додати мітку" at bounding box center [153, 143] width 69 height 12
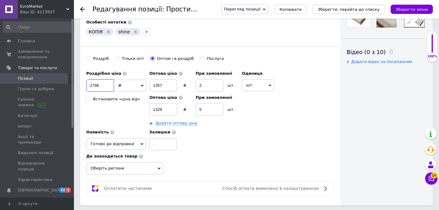
click at [108, 85] on input "2798" at bounding box center [100, 85] width 28 height 12
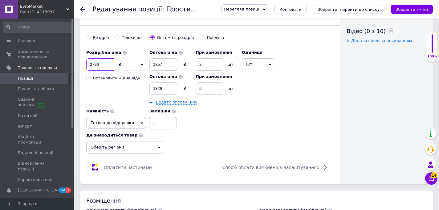
scroll to position [321, 0]
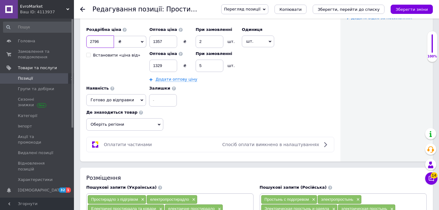
type input "2796"
click at [132, 127] on span "Оберіть регіони" at bounding box center [124, 124] width 77 height 12
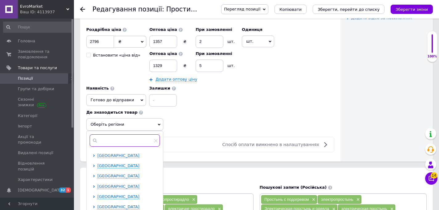
click at [121, 138] on input "text" at bounding box center [125, 140] width 70 height 12
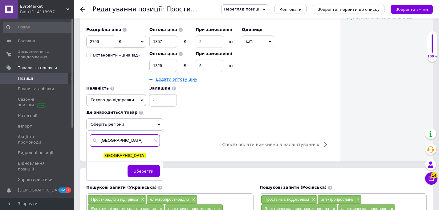
type input "[GEOGRAPHIC_DATA]"
click at [95, 155] on input "checkbox" at bounding box center [95, 155] width 4 height 4
checkbox input "true"
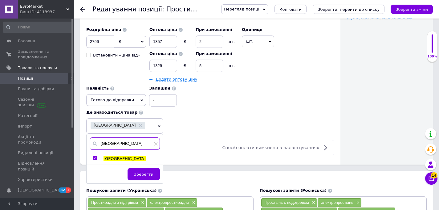
click at [101, 145] on input "[GEOGRAPHIC_DATA]" at bounding box center [125, 143] width 70 height 12
type input "[GEOGRAPHIC_DATA]"
click at [95, 158] on input "checkbox" at bounding box center [95, 158] width 4 height 4
checkbox input "true"
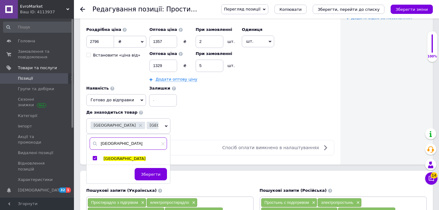
click at [105, 144] on input "[GEOGRAPHIC_DATA]" at bounding box center [128, 143] width 77 height 12
type input "дніпро"
click at [96, 159] on input "checkbox" at bounding box center [95, 158] width 4 height 4
checkbox input "true"
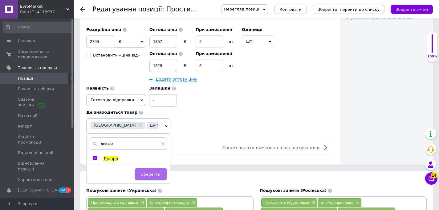
click at [151, 178] on button "Зберегти" at bounding box center [151, 174] width 32 height 12
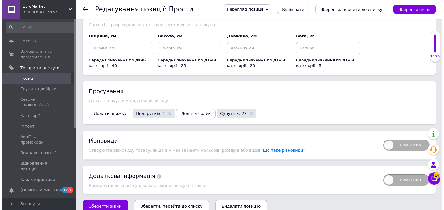
scroll to position [1018, 0]
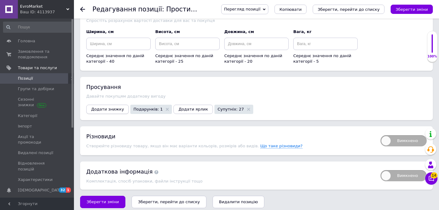
click at [118, 107] on span "Додати знижку" at bounding box center [107, 109] width 33 height 5
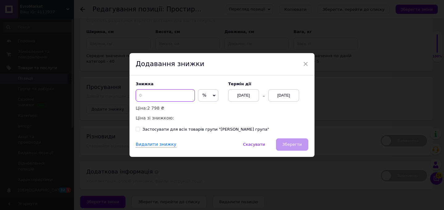
click at [153, 91] on input at bounding box center [165, 95] width 59 height 12
type input "50"
click at [289, 91] on div "[DATE]" at bounding box center [283, 95] width 31 height 12
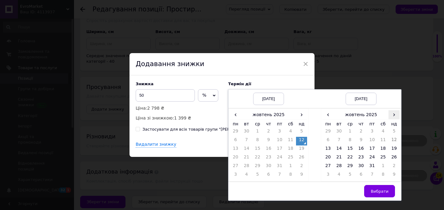
click at [391, 112] on span "›" at bounding box center [393, 114] width 11 height 9
click at [348, 164] on td "26" at bounding box center [349, 166] width 11 height 9
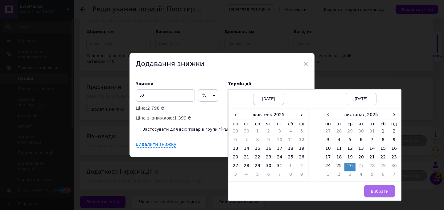
click at [382, 190] on span "Вибрати" at bounding box center [379, 191] width 18 height 5
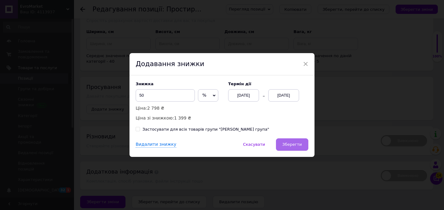
click at [298, 142] on button "Зберегти" at bounding box center [292, 144] width 32 height 12
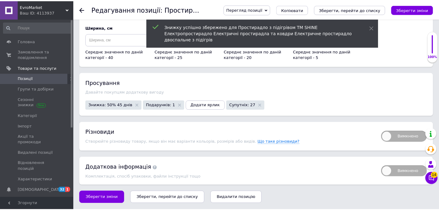
scroll to position [1009, 0]
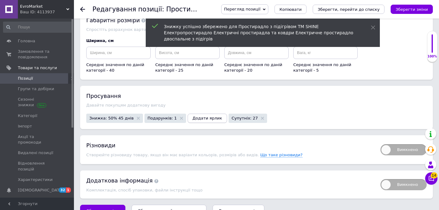
click at [208, 113] on button "Додати ярлик" at bounding box center [207, 117] width 39 height 9
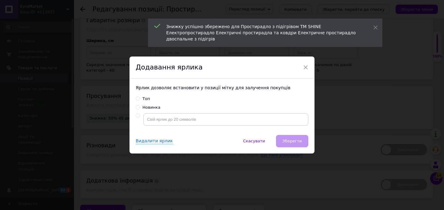
click at [137, 98] on input "Топ" at bounding box center [138, 98] width 4 height 4
radio input "true"
click at [293, 139] on span "Зберегти" at bounding box center [291, 140] width 19 height 5
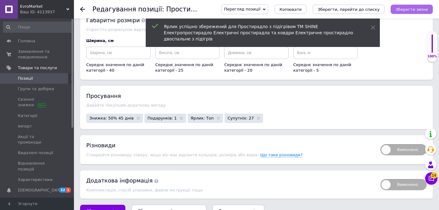
click at [420, 8] on icon "Зберегти зміни" at bounding box center [412, 9] width 32 height 5
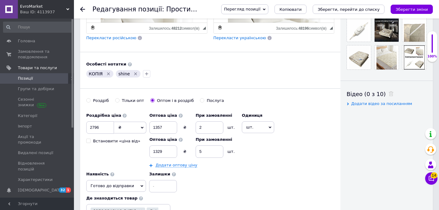
scroll to position [230, 0]
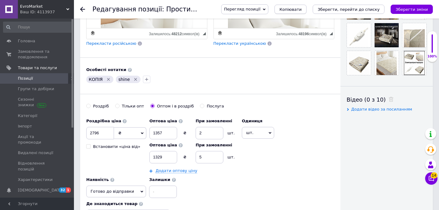
click at [296, 9] on span "Копіювати" at bounding box center [291, 9] width 22 height 5
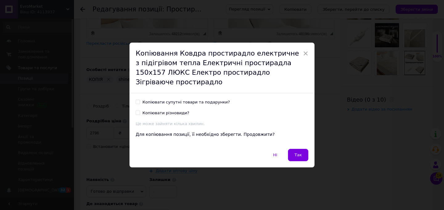
click at [137, 100] on span at bounding box center [138, 102] width 4 height 4
click at [137, 100] on input "Копіювати супутні товари та подарунки?" at bounding box center [138, 102] width 4 height 4
checkbox input "true"
click at [137, 110] on label "Копіювати різновиди?" at bounding box center [163, 113] width 54 height 6
click at [137, 110] on input "Копіювати різновиди?" at bounding box center [138, 112] width 4 height 4
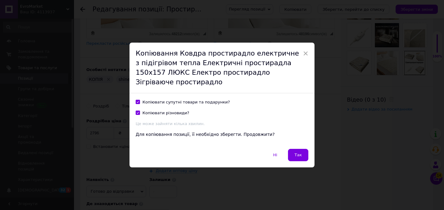
click at [137, 110] on input "Копіювати різновиди?" at bounding box center [138, 112] width 4 height 4
checkbox input "true"
click at [299, 152] on span "Так" at bounding box center [297, 154] width 7 height 5
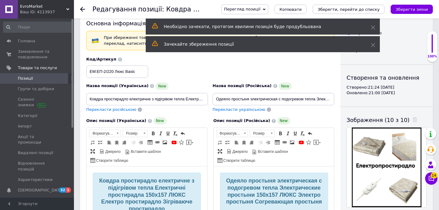
scroll to position [14, 0]
click at [141, 72] on input "ЕМ:ЕП-2/220 Люкс Basic" at bounding box center [117, 72] width 62 height 12
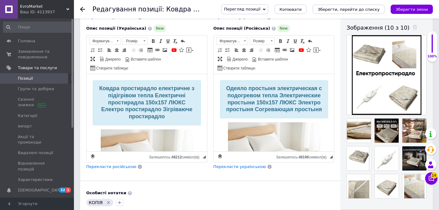
scroll to position [108, 0]
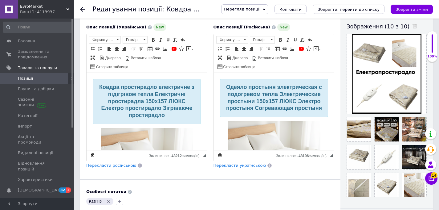
type input "ЕМ:ЕП-2/220 Люкс New"
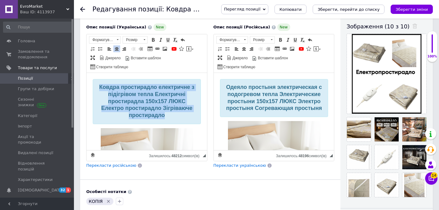
drag, startPoint x: 170, startPoint y: 115, endPoint x: 79, endPoint y: 55, distance: 109.6
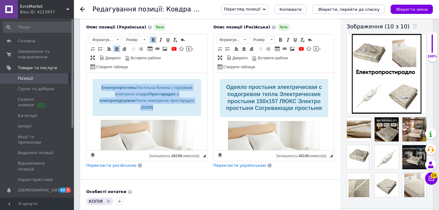
drag, startPoint x: 167, startPoint y: 106, endPoint x: 80, endPoint y: 74, distance: 92.1
click at [155, 39] on span at bounding box center [153, 39] width 5 height 5
click at [151, 39] on span at bounding box center [153, 39] width 5 height 5
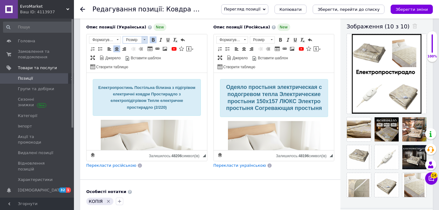
click at [143, 40] on span at bounding box center [144, 39] width 6 height 7
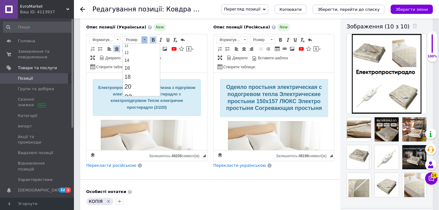
scroll to position [47, 0]
drag, startPoint x: 133, startPoint y: 70, endPoint x: 257, endPoint y: 114, distance: 130.7
click at [133, 70] on link "18" at bounding box center [141, 69] width 36 height 9
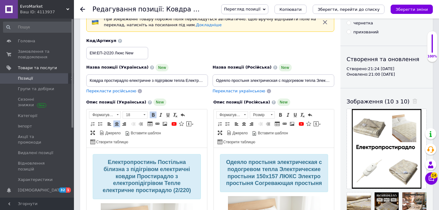
scroll to position [14, 0]
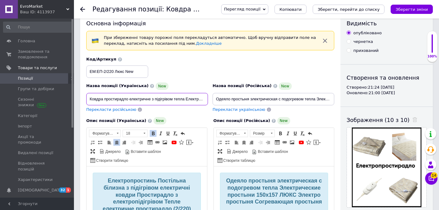
click at [149, 99] on input "Ковдра простирадло електричне з підігрівом тепла Електричні простирадла 150х157…" at bounding box center [147, 99] width 122 height 12
click at [176, 96] on input "Електропростинь Постільна білизна з підігрівом електричні ковдри Простирадло з …" at bounding box center [147, 99] width 122 height 12
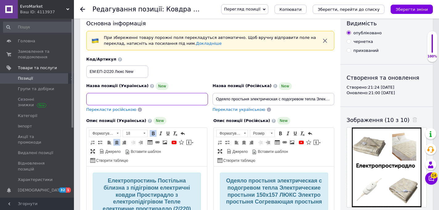
click at [176, 96] on input "Електропростинь Постільна білизна з підігрівом електричні ковдри Простирадло з …" at bounding box center [147, 99] width 122 height 12
type input "Електропростинь Постільна білизна з підігрівом електричні ковдри Простирадло з …"
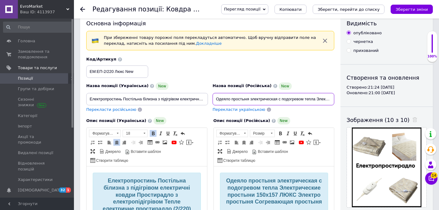
click at [255, 97] on input "Одеяло простыня электрическая с подогревом тепла Электрические простыни 150х157…" at bounding box center [274, 99] width 122 height 12
paste input "лектропростынь Постельное белье с подогревом электрические одеяла Простыня с эл…"
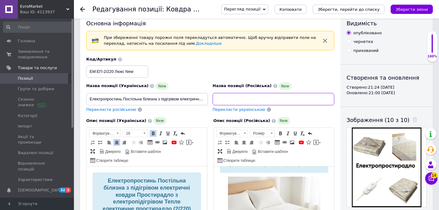
scroll to position [39, 0]
type input "Электропростынь Постельное белье с подогревом электрические одеяла Простыня с э…"
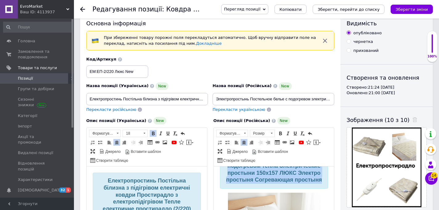
scroll to position [0, 0]
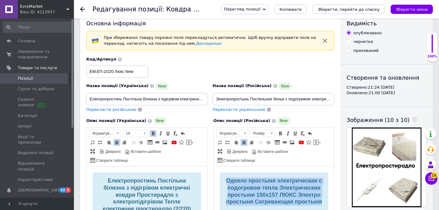
drag, startPoint x: 303, startPoint y: 178, endPoint x: 398, endPoint y: 312, distance: 164.6
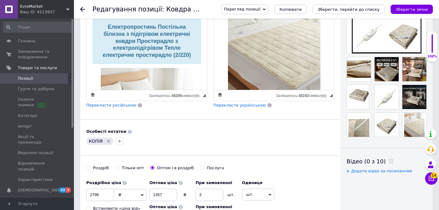
scroll to position [79, 0]
click at [122, 138] on button "button" at bounding box center [119, 140] width 7 height 7
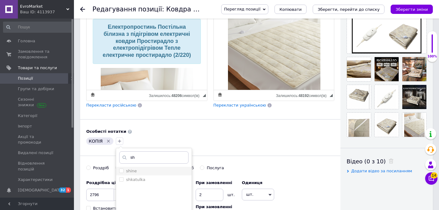
type input "sh"
click at [129, 172] on label "shine" at bounding box center [131, 170] width 11 height 5
checkbox input "true"
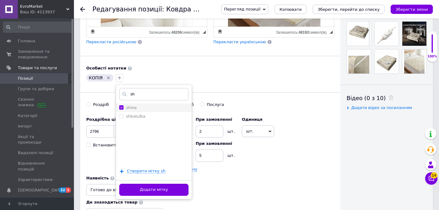
scroll to position [236, 0]
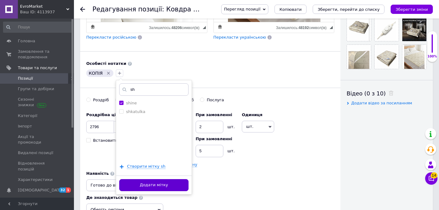
click at [155, 182] on button "Додати мітку" at bounding box center [153, 185] width 69 height 12
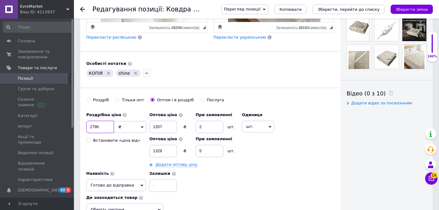
click at [99, 128] on input "2796" at bounding box center [100, 127] width 28 height 12
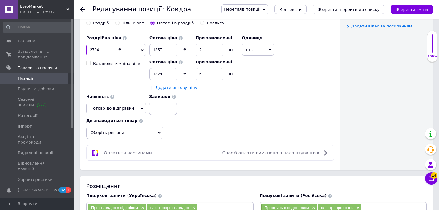
scroll to position [320, 0]
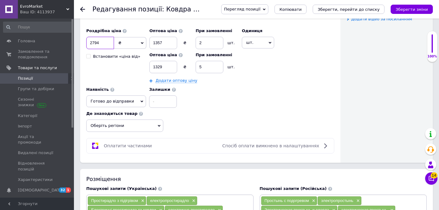
type input "2794"
click at [126, 125] on span "Оберіть регіони" at bounding box center [124, 125] width 77 height 12
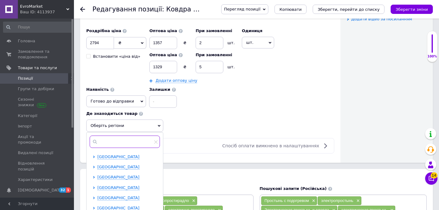
click at [114, 142] on input "text" at bounding box center [125, 141] width 70 height 12
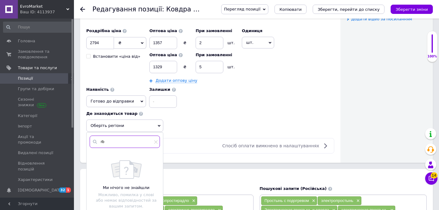
type input "r"
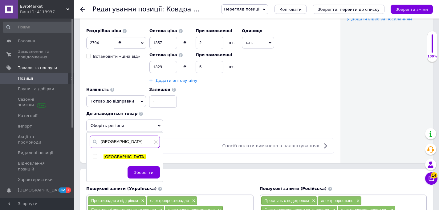
type input "[GEOGRAPHIC_DATA]"
click at [94, 156] on input "checkbox" at bounding box center [95, 156] width 4 height 4
checkbox input "true"
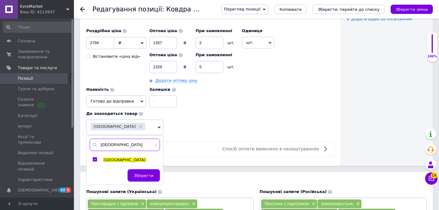
click at [103, 146] on input "[GEOGRAPHIC_DATA]" at bounding box center [125, 144] width 70 height 12
type input "[GEOGRAPHIC_DATA]"
click at [95, 160] on input "checkbox" at bounding box center [95, 159] width 4 height 4
checkbox input "true"
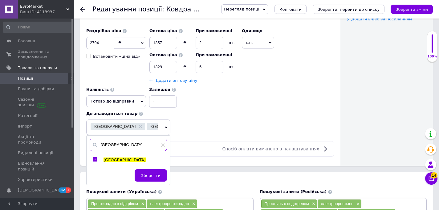
click at [104, 144] on input "[GEOGRAPHIC_DATA]" at bounding box center [128, 144] width 77 height 12
type input "[GEOGRAPHIC_DATA]"
click at [96, 158] on input "checkbox" at bounding box center [95, 159] width 4 height 4
checkbox input "true"
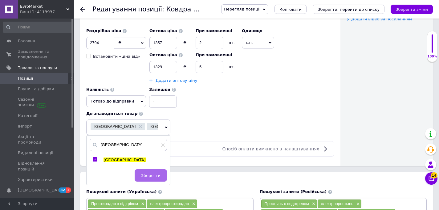
click at [155, 176] on span "Зберегти" at bounding box center [150, 175] width 19 height 5
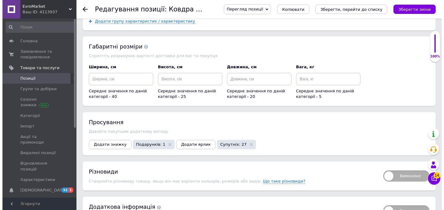
scroll to position [1018, 0]
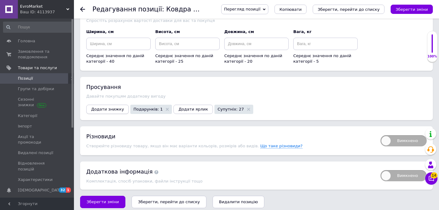
click at [110, 107] on span "Додати знижку" at bounding box center [107, 109] width 33 height 5
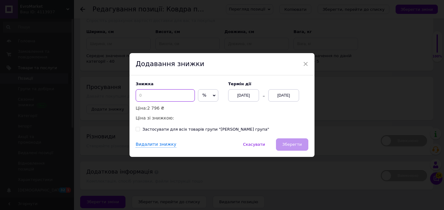
click at [151, 92] on input at bounding box center [165, 95] width 59 height 12
type input "50"
click at [280, 93] on div "[DATE]" at bounding box center [283, 95] width 31 height 12
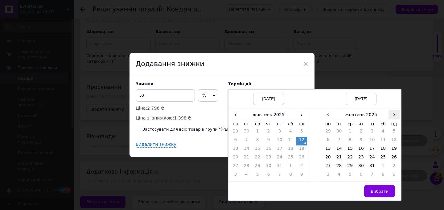
click at [388, 116] on span "›" at bounding box center [393, 114] width 11 height 9
click at [348, 164] on td "26" at bounding box center [349, 166] width 11 height 9
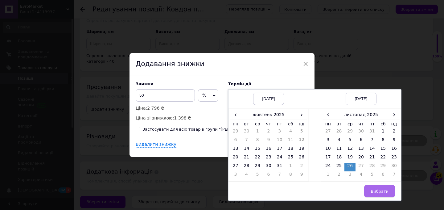
click at [370, 187] on button "Вибрати" at bounding box center [379, 191] width 31 height 12
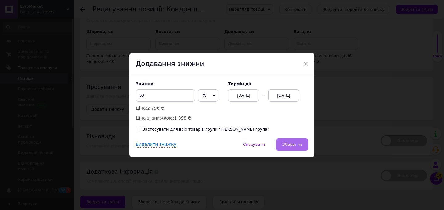
click at [300, 146] on span "Зберегти" at bounding box center [291, 144] width 19 height 5
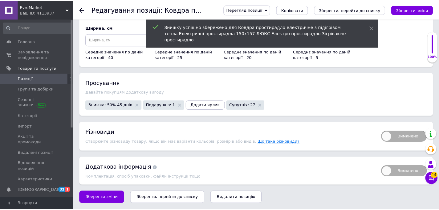
scroll to position [1009, 0]
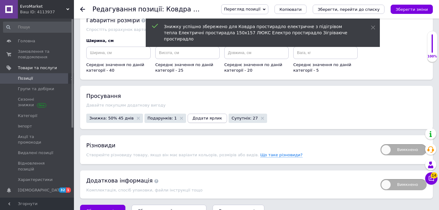
click at [189, 113] on button "Додати ярлик" at bounding box center [207, 117] width 39 height 9
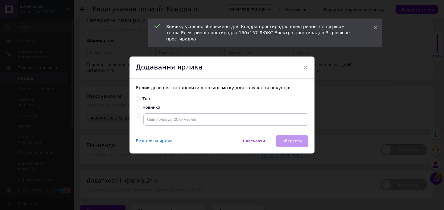
click at [137, 96] on input "Топ" at bounding box center [138, 98] width 4 height 4
radio input "true"
click at [297, 140] on span "Зберегти" at bounding box center [291, 140] width 19 height 5
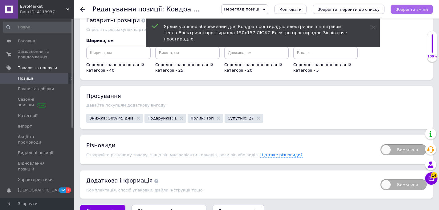
click at [402, 11] on button "Зберегти зміни" at bounding box center [412, 9] width 42 height 9
type input "Електропростинь Постільна білизна з підігрівом електричні ковдри Простирадло з …"
type input "Электропростынь Постельное белье с подогревом электрические одеяла Простыня с э…"
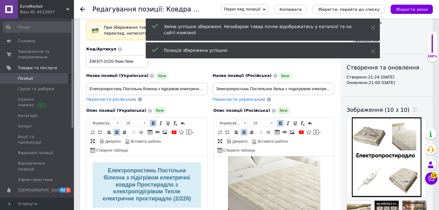
scroll to position [0, 0]
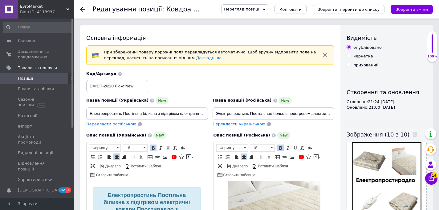
click at [27, 77] on span "Позиції" at bounding box center [25, 79] width 15 height 6
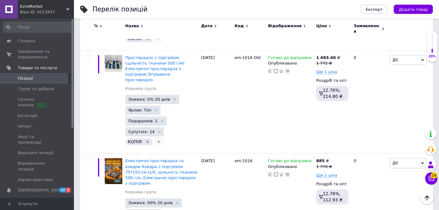
scroll to position [1003, 0]
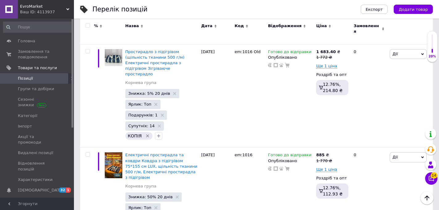
click at [57, 7] on span "EvroMarket" at bounding box center [43, 7] width 46 height 6
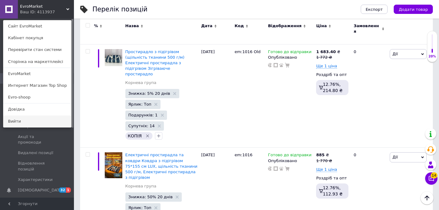
click at [28, 120] on link "Вийти" at bounding box center [37, 121] width 68 height 12
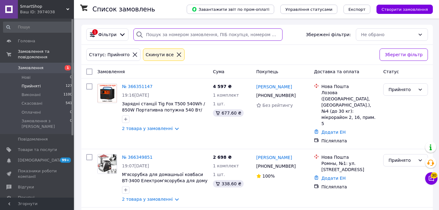
click at [145, 29] on input "search" at bounding box center [207, 34] width 149 height 12
paste input "XPower 1800"
type input "XPower 1800"
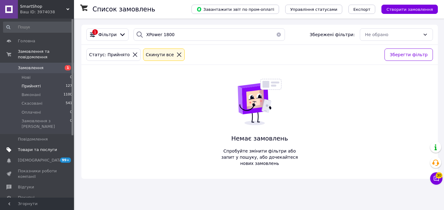
click at [26, 144] on link "Товари та послуги" at bounding box center [38, 149] width 76 height 10
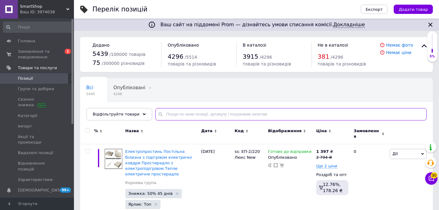
click at [172, 116] on input "text" at bounding box center [291, 114] width 272 height 12
paste input "XPower 1800"
type input "XPower 1800"
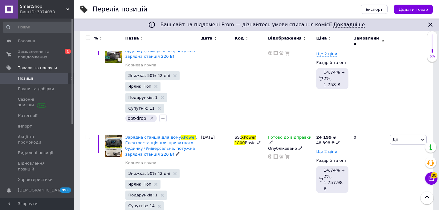
scroll to position [217, 0]
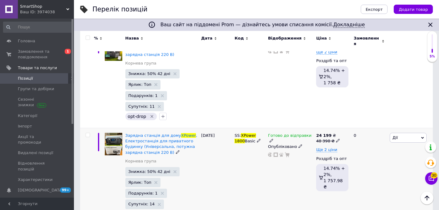
click at [173, 140] on div "Зарядна станція для дому XPower , Електростанція для приватного будинку (Універ…" at bounding box center [161, 144] width 73 height 23
click at [173, 142] on span ", Електростанція для приватного будинку (Універсальна, потужна зарядна станція …" at bounding box center [161, 144] width 72 height 22
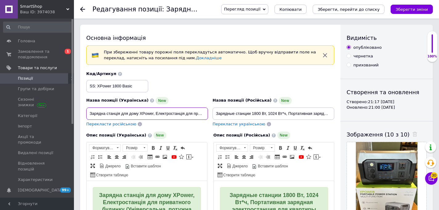
click at [191, 112] on input "Зарядна станція для дому XPower, Електростанція для приватного будинку (Універс…" at bounding box center [147, 113] width 122 height 12
click at [190, 113] on input "Зарядна станція для дому XPower, Електростанція для приватного будинку (Універс…" at bounding box center [147, 113] width 122 height 12
paste input "і станції 1800 Вт, 1024 Вт*год, Портативна зарядна електростанція для квартири …"
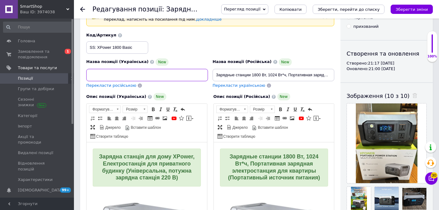
scroll to position [47, 0]
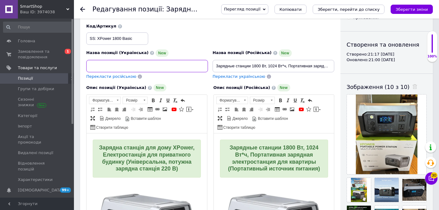
type input "Зарядні станції 1800 Вт, 1024 Вт*год, Портативна зарядна електростанція для ква…"
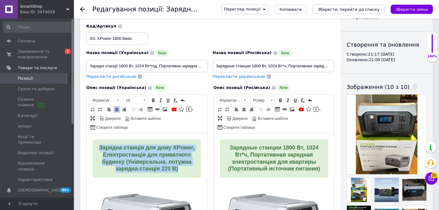
drag, startPoint x: 170, startPoint y: 174, endPoint x: 87, endPoint y: 142, distance: 89.1
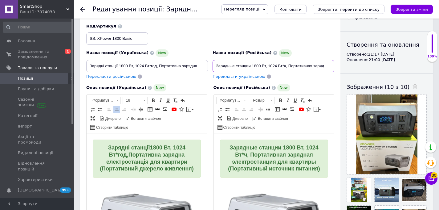
click at [272, 66] on input "Зарядные станции 1800 Вт, 1024 Вт*ч, Портативная зарядная электростанция для кв…" at bounding box center [274, 66] width 122 height 12
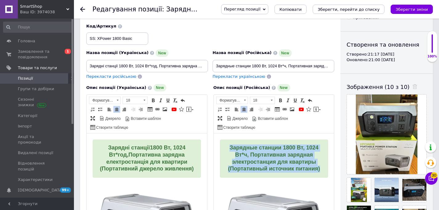
drag, startPoint x: 322, startPoint y: 168, endPoint x: 206, endPoint y: 137, distance: 119.6
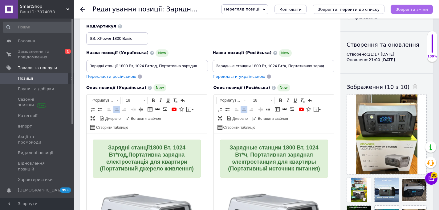
click at [408, 10] on icon "Зберегти зміни" at bounding box center [412, 9] width 32 height 5
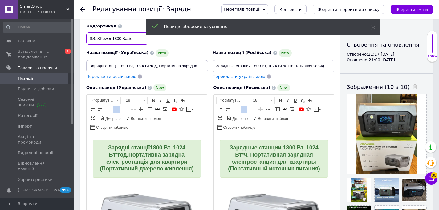
drag, startPoint x: 121, startPoint y: 38, endPoint x: 97, endPoint y: 38, distance: 24.4
click at [97, 38] on input "SS: XPower 1800 Basic" at bounding box center [117, 38] width 62 height 12
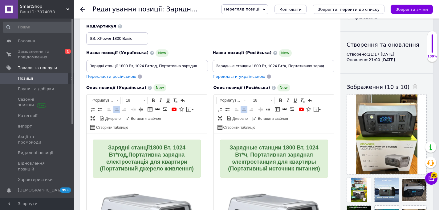
click at [33, 80] on span "Позиції" at bounding box center [37, 79] width 39 height 6
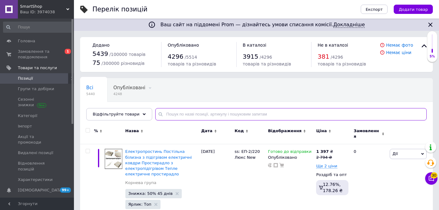
click at [185, 112] on input "text" at bounding box center [291, 114] width 272 height 12
paste input "XPower 1800"
type input "XPower 1800"
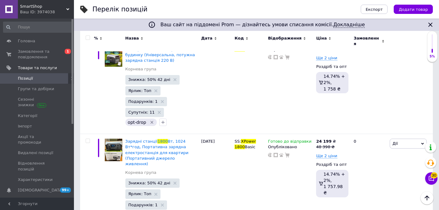
scroll to position [226, 0]
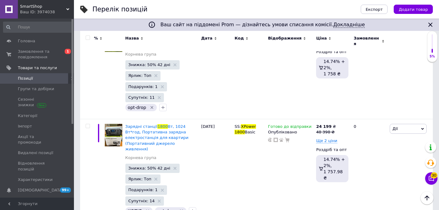
click at [40, 76] on span "Позиції" at bounding box center [37, 79] width 39 height 6
click at [49, 80] on span "Позиції" at bounding box center [37, 79] width 39 height 6
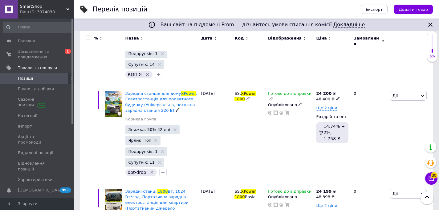
scroll to position [144, 0]
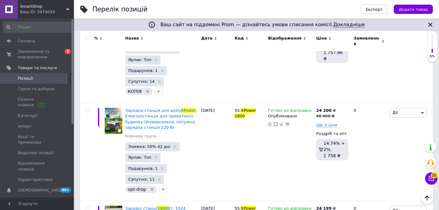
click at [36, 82] on link "Позиції" at bounding box center [38, 78] width 76 height 10
click at [36, 77] on span "Позиції" at bounding box center [37, 79] width 39 height 6
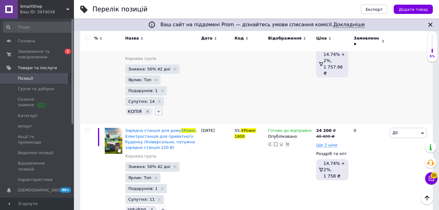
scroll to position [0, 0]
